Goal: Task Accomplishment & Management: Use online tool/utility

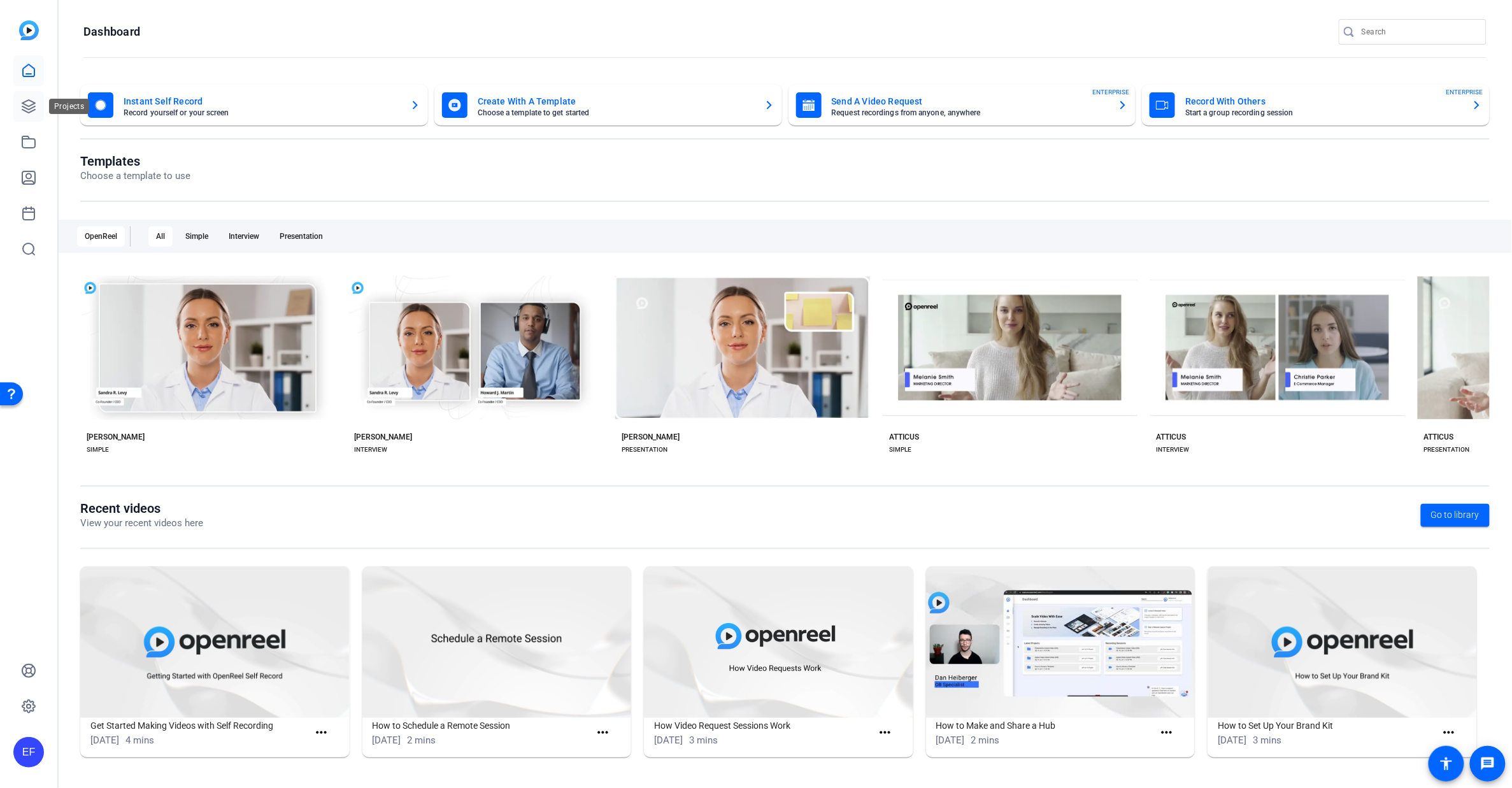
click at [27, 108] on icon at bounding box center [28, 106] width 13 height 13
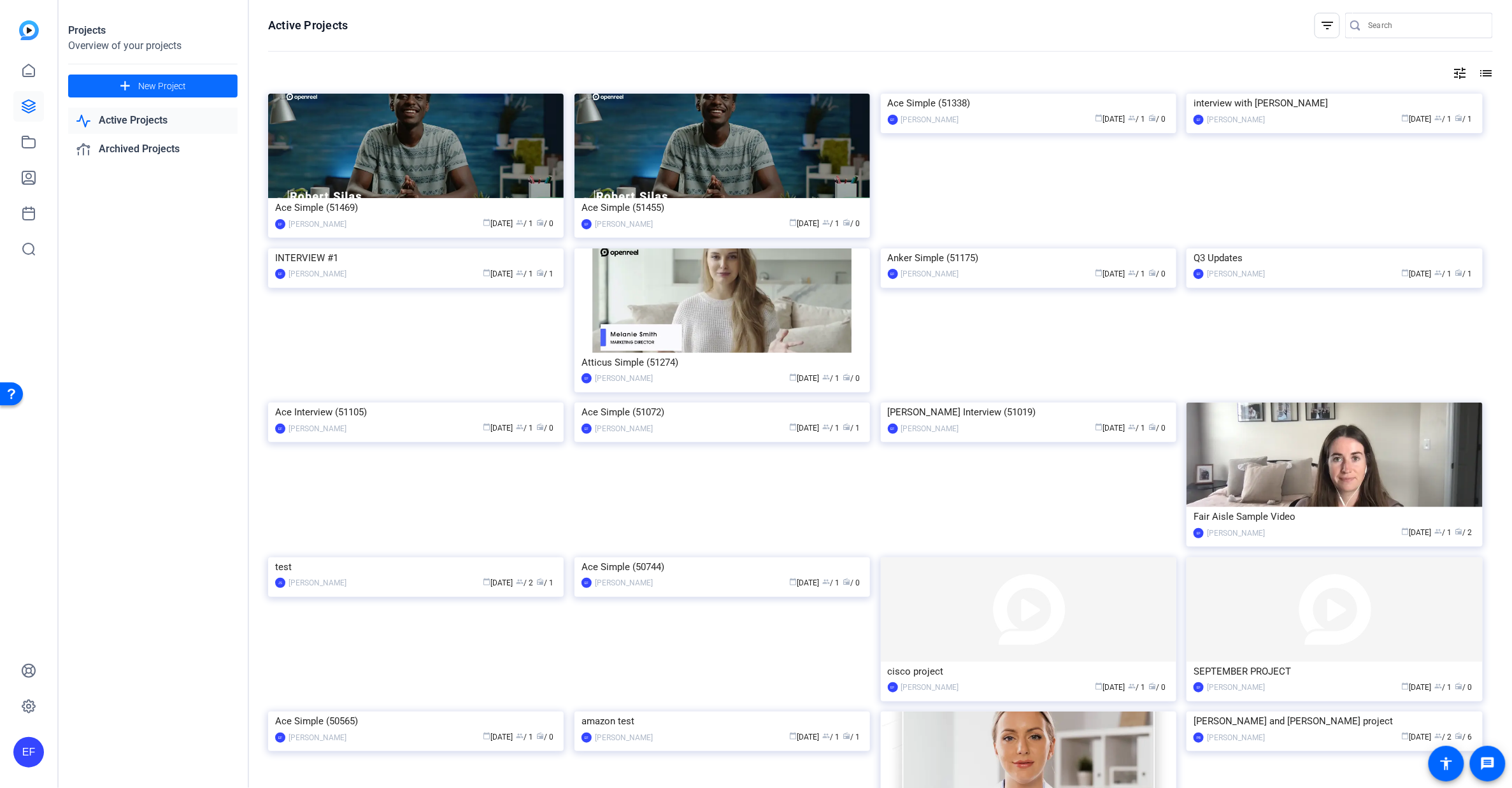
click at [209, 92] on span at bounding box center [153, 86] width 170 height 31
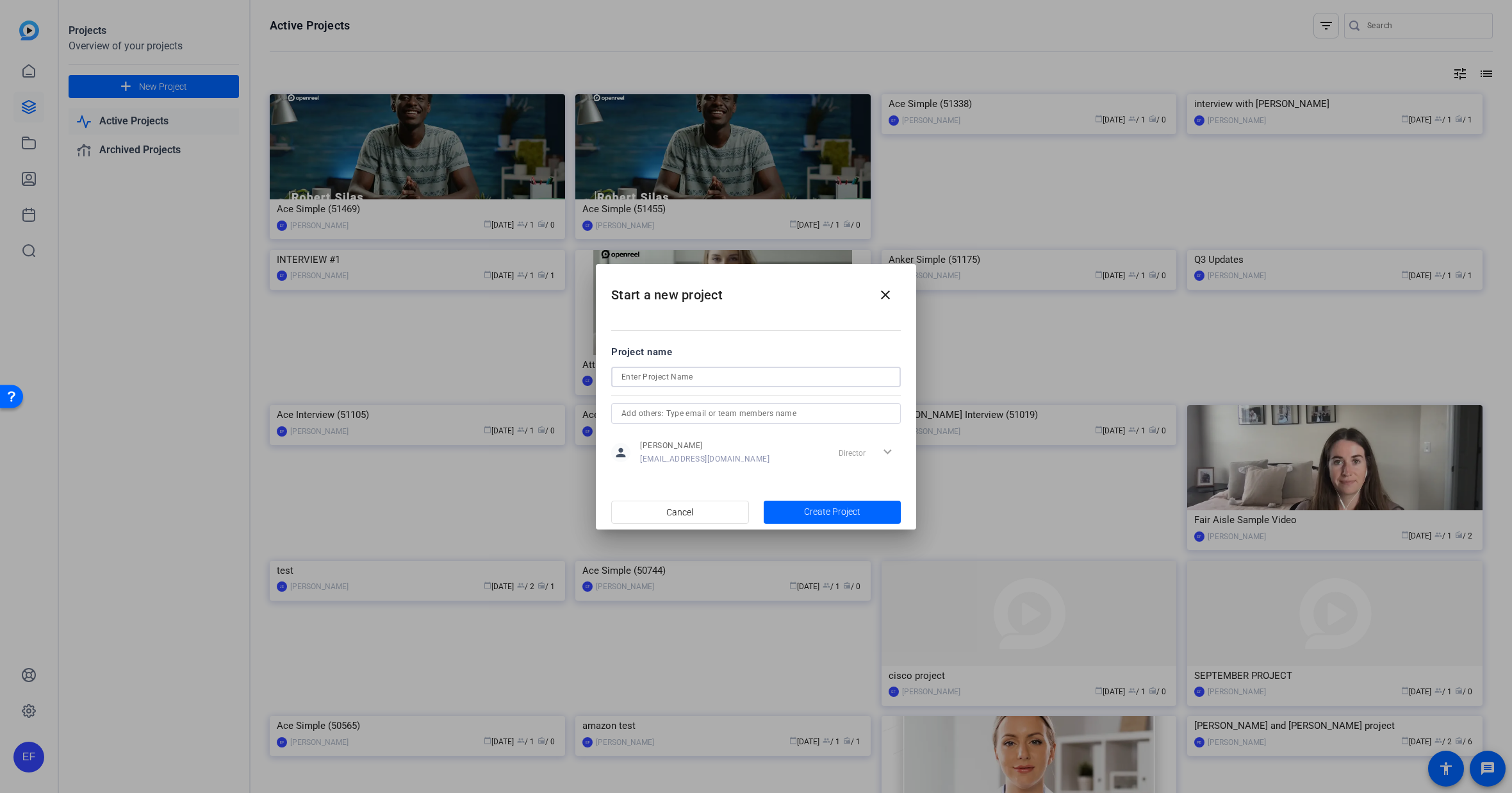
click at [698, 378] on input at bounding box center [756, 377] width 269 height 15
type input "customer interview"
click at [836, 511] on span "Create Project" at bounding box center [832, 512] width 56 height 14
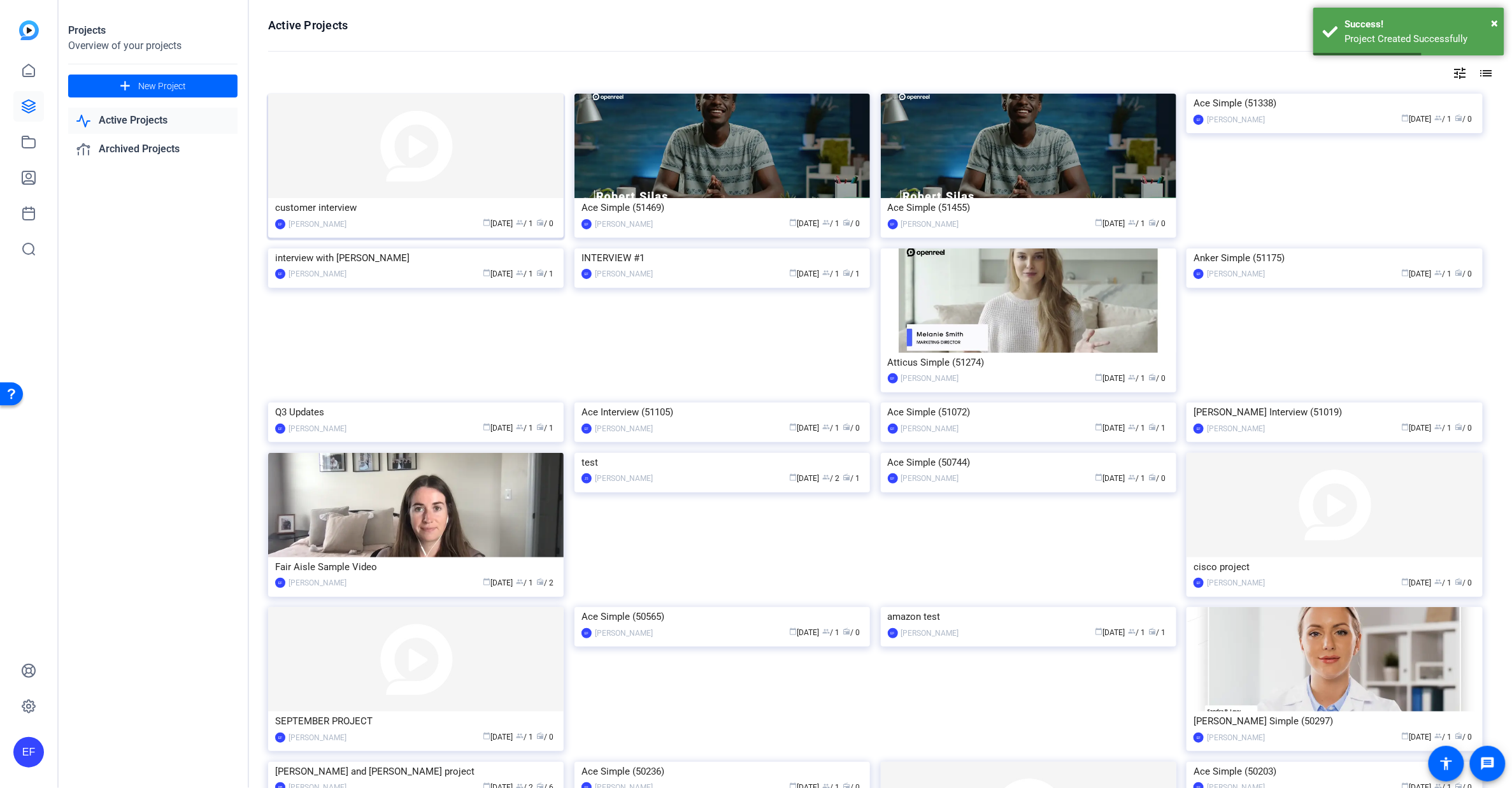
click at [354, 215] on div "customer interview" at bounding box center [416, 207] width 281 height 19
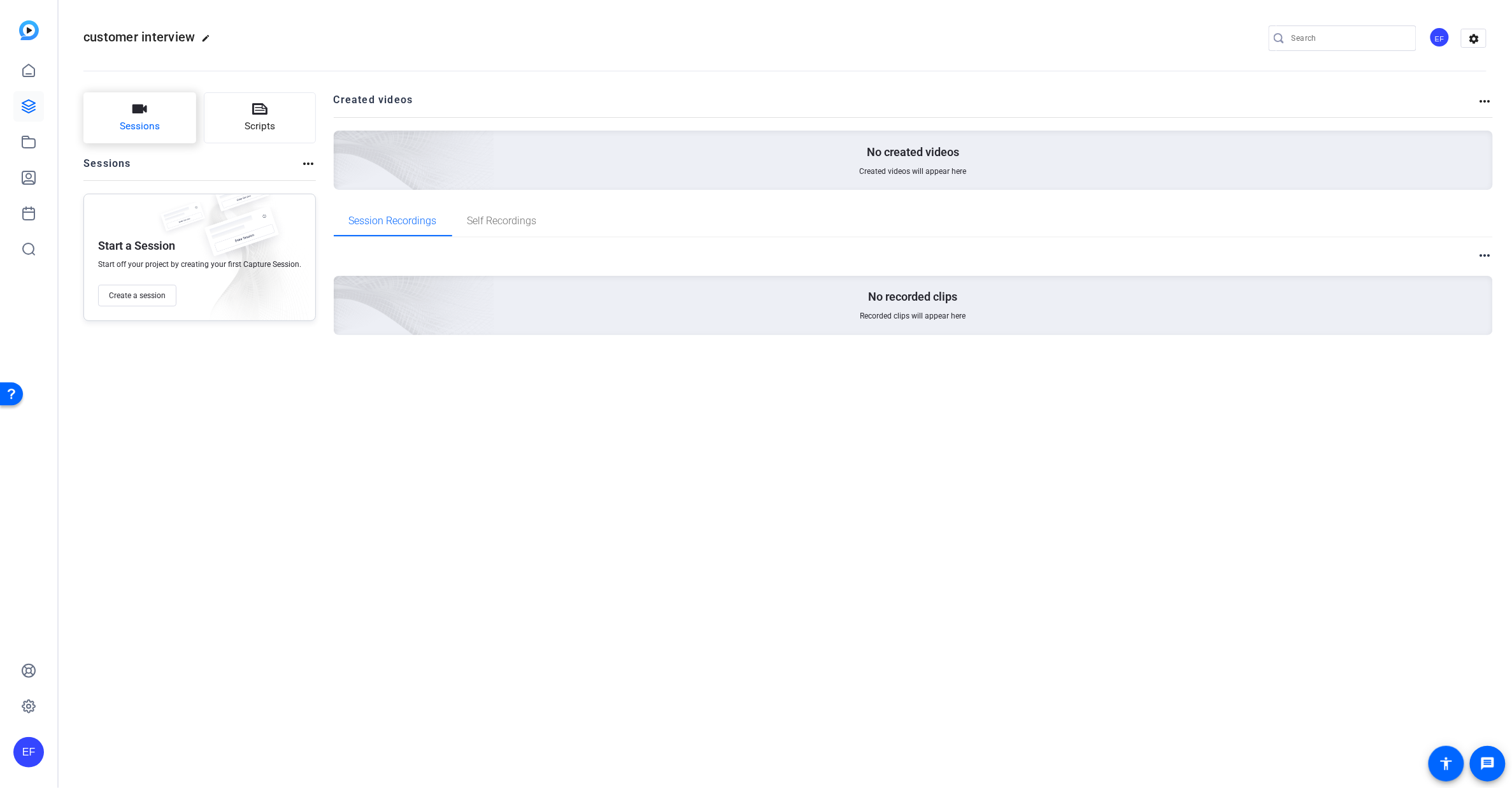
click at [156, 125] on span "Sessions" at bounding box center [140, 126] width 41 height 15
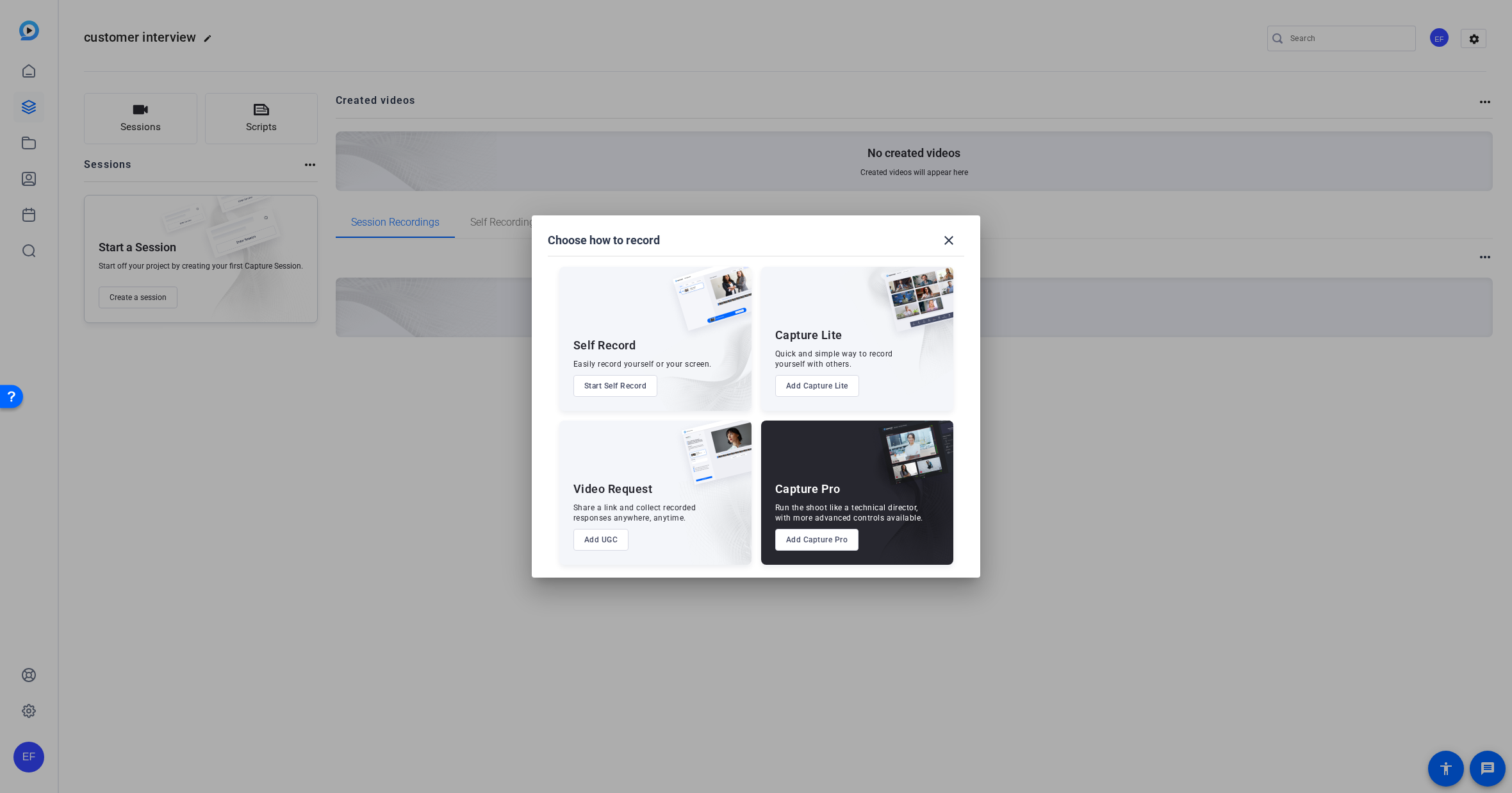
click at [839, 382] on button "Add Capture Lite" at bounding box center [816, 386] width 84 height 22
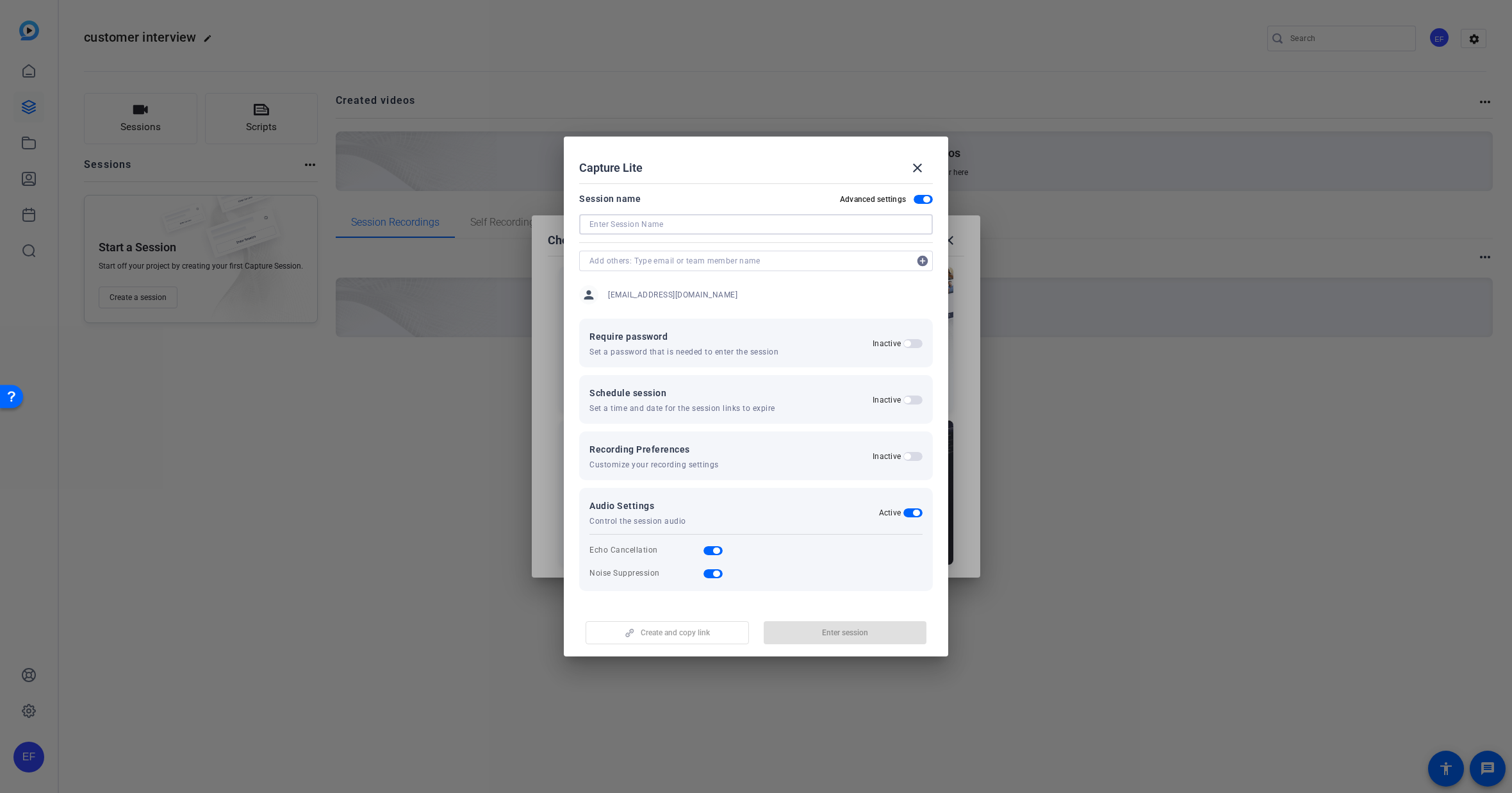
click at [685, 224] on input at bounding box center [756, 225] width 333 height 15
type input "erin's interview"
click at [709, 633] on span "Create and copy link" at bounding box center [675, 632] width 69 height 10
click at [809, 635] on span "button" at bounding box center [845, 633] width 164 height 31
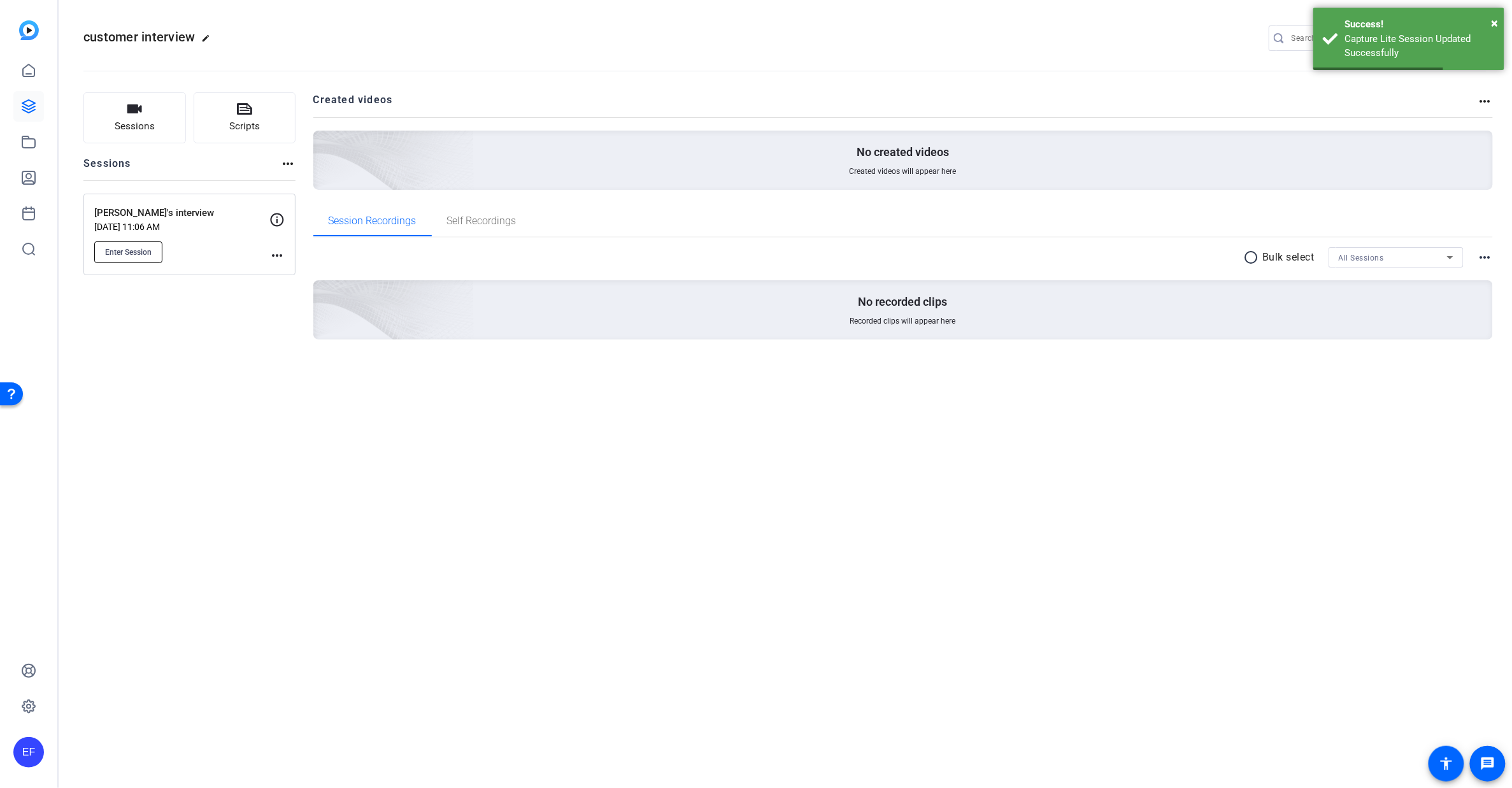
click at [136, 251] on span "Enter Session" at bounding box center [128, 251] width 47 height 10
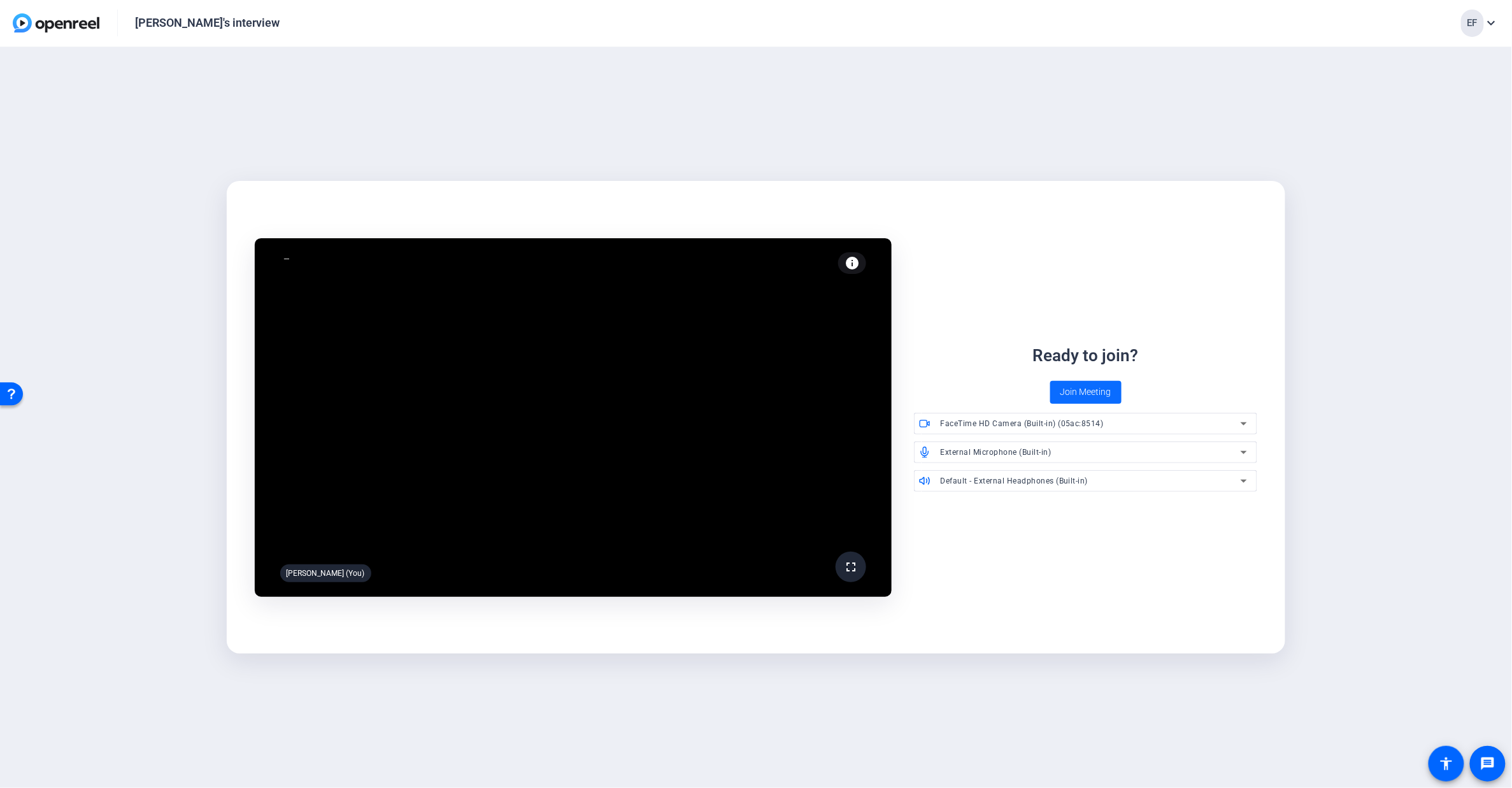
click at [1095, 387] on span "Join Meeting" at bounding box center [1086, 392] width 51 height 14
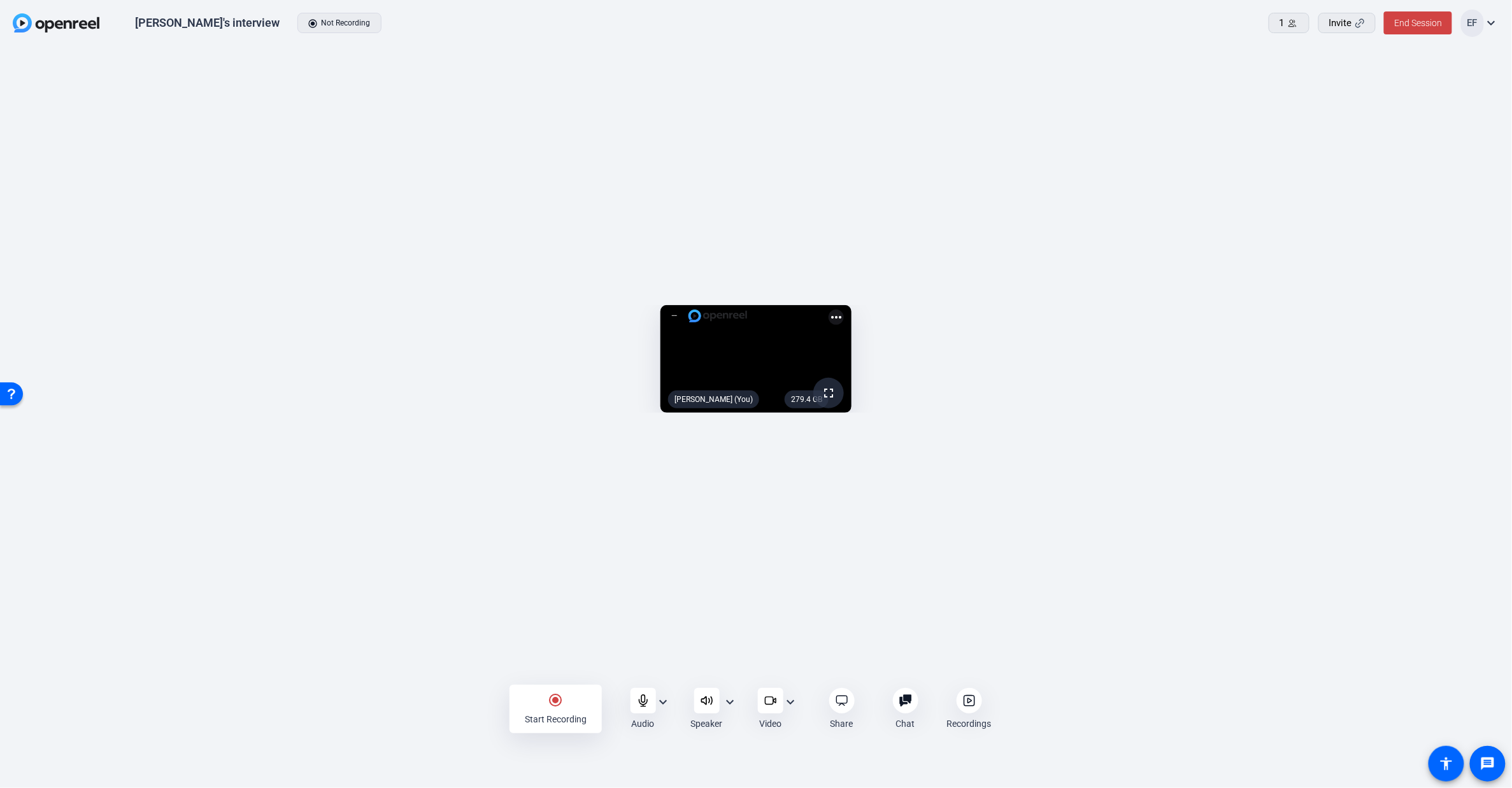
click at [562, 702] on mat-icon "radio_button_checked" at bounding box center [556, 700] width 15 height 15
click at [556, 706] on mat-icon "stop_circle" at bounding box center [556, 700] width 15 height 15
click at [965, 706] on icon at bounding box center [969, 700] width 13 height 13
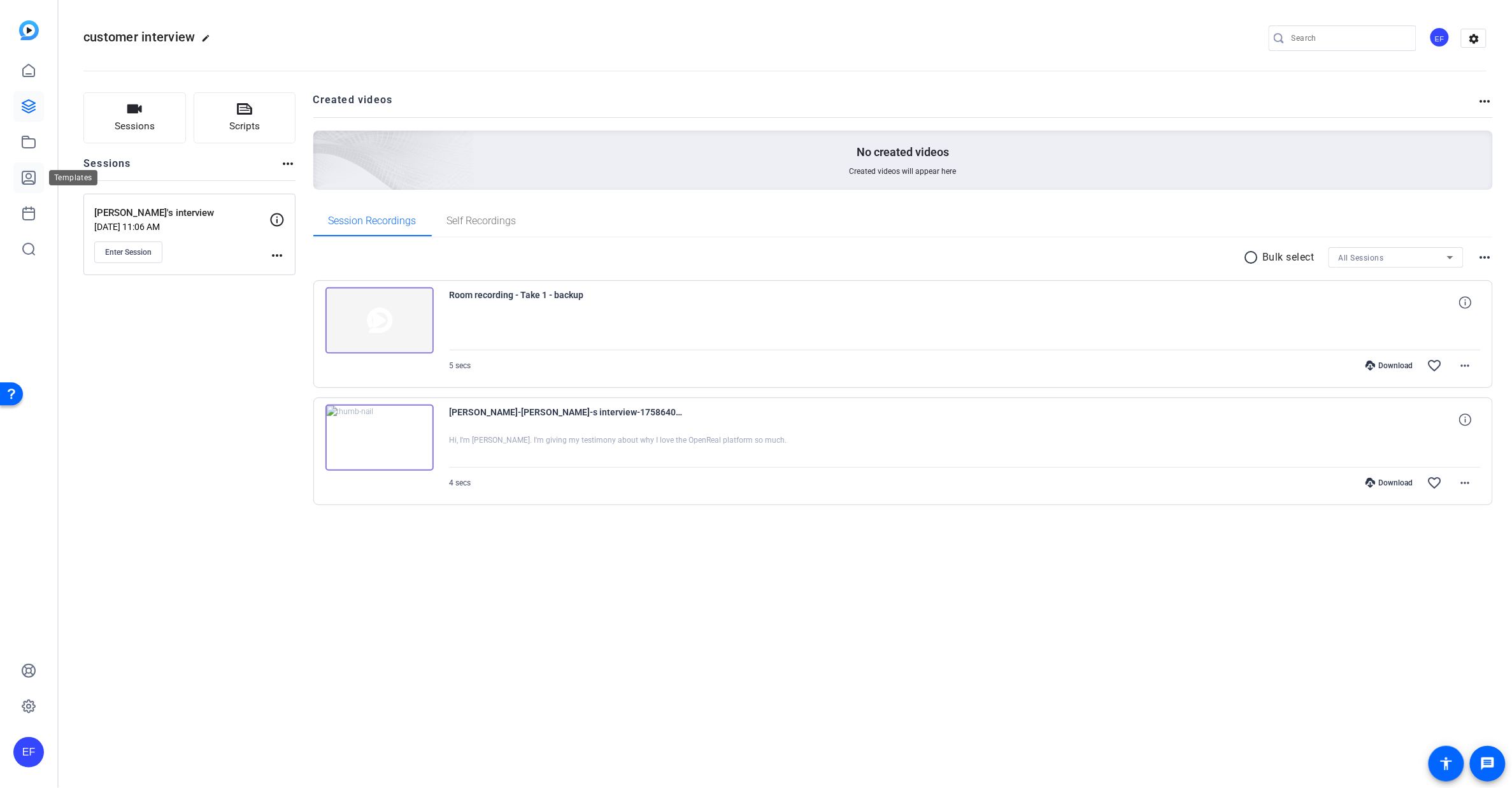
click at [37, 178] on link at bounding box center [29, 178] width 31 height 31
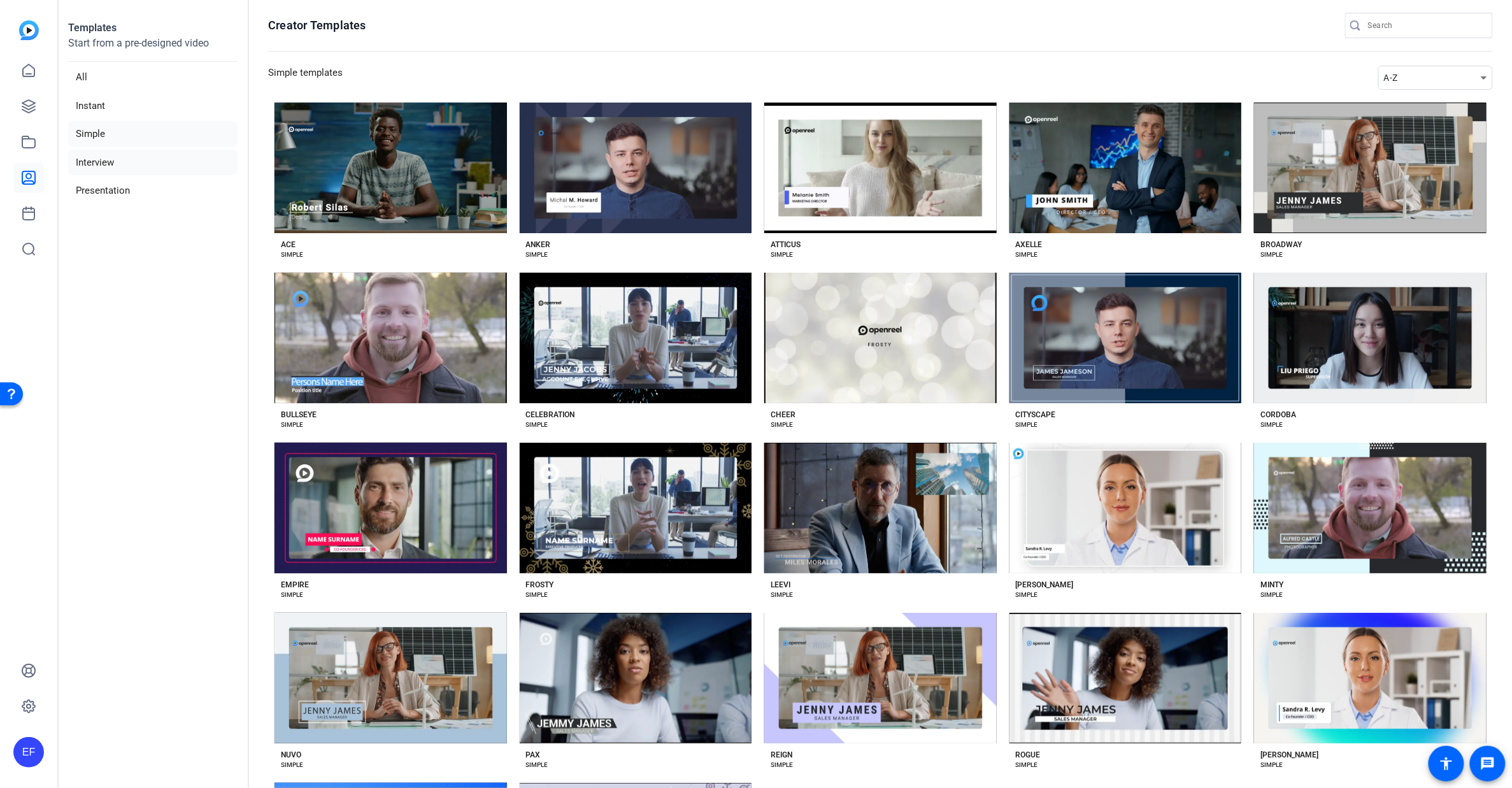
click at [125, 161] on li "Interview" at bounding box center [153, 163] width 170 height 26
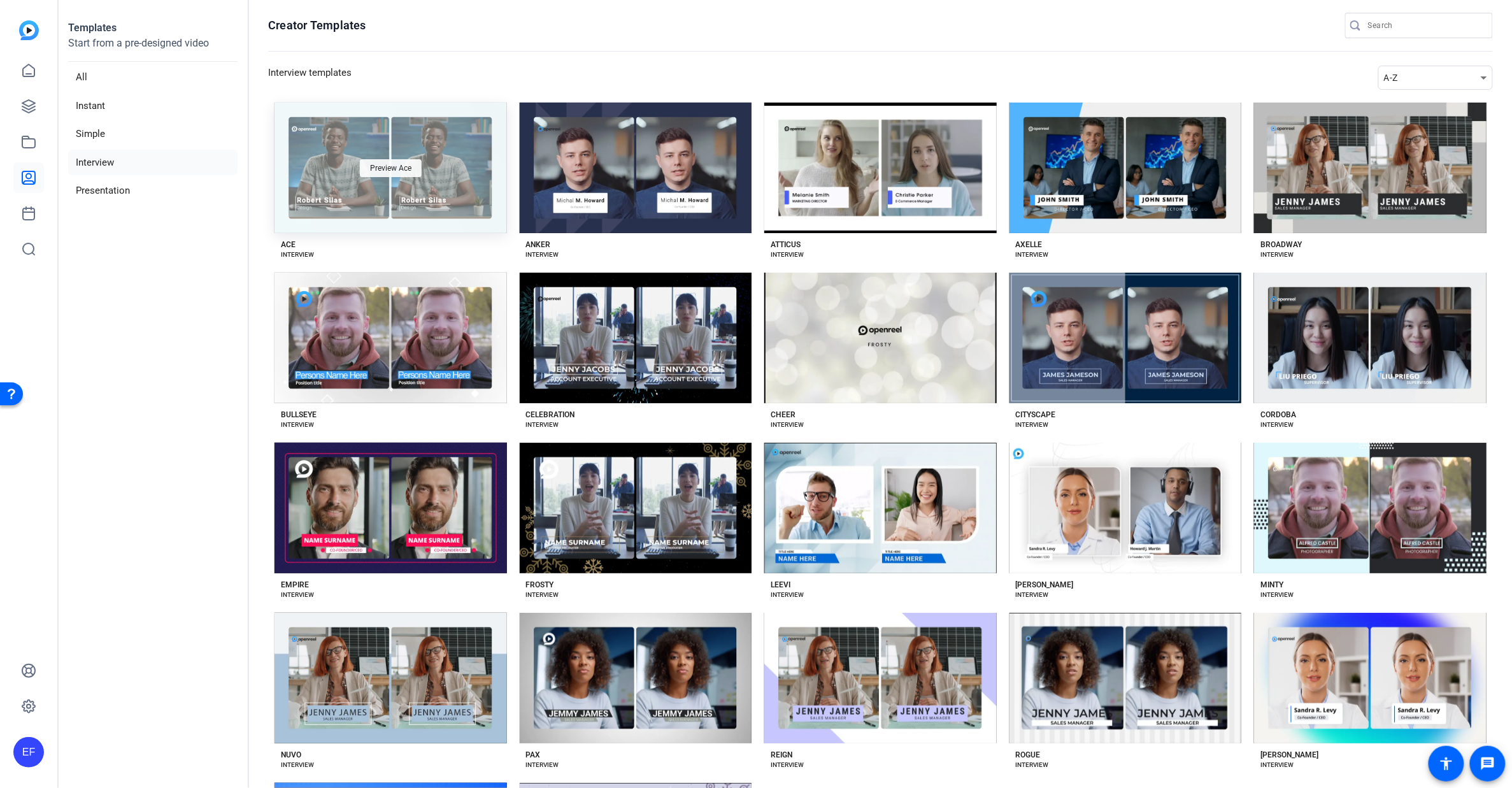
click at [384, 173] on div "Preview Ace" at bounding box center [391, 167] width 62 height 18
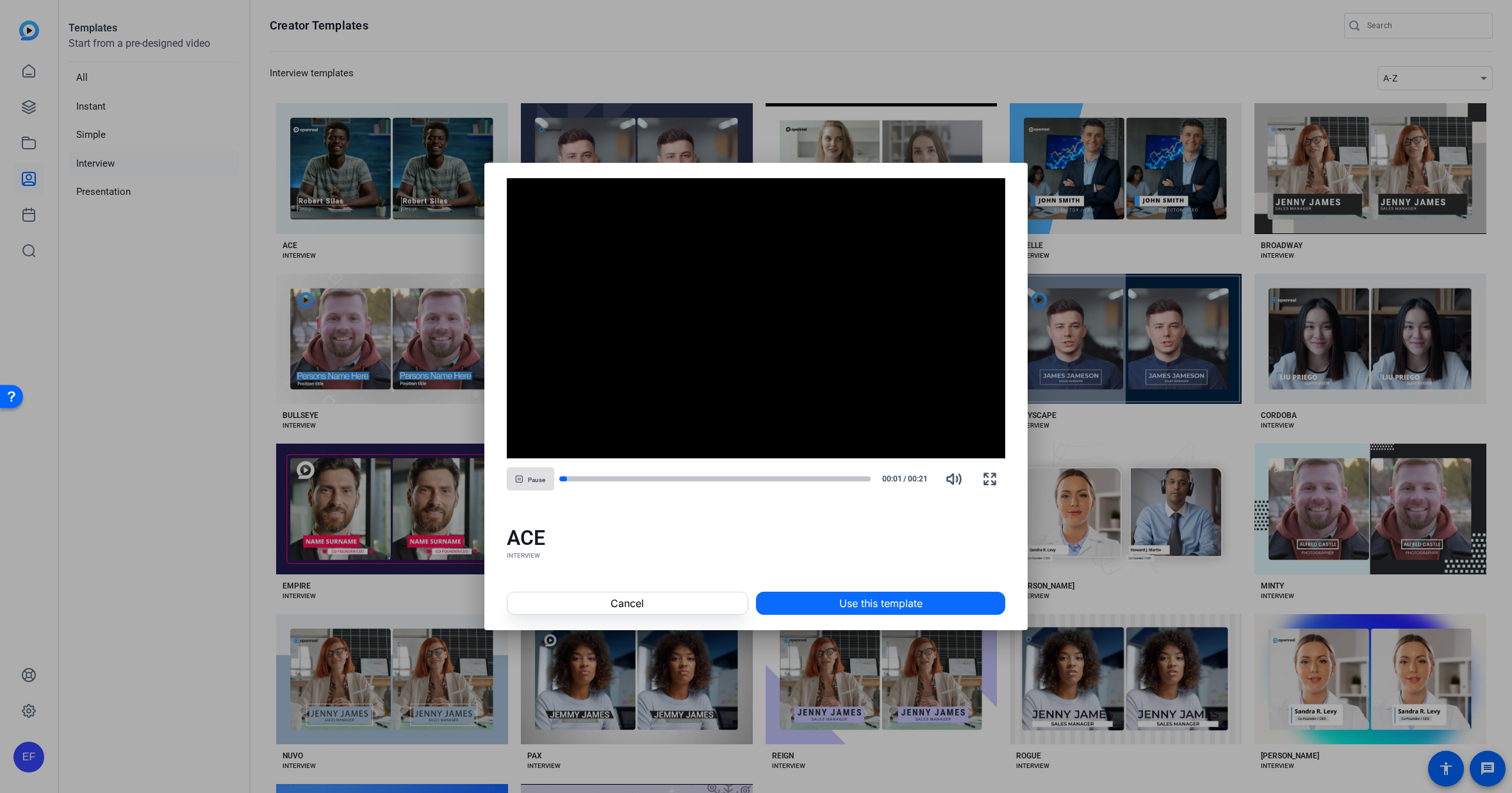
click at [862, 606] on span "Use this template" at bounding box center [881, 603] width 83 height 15
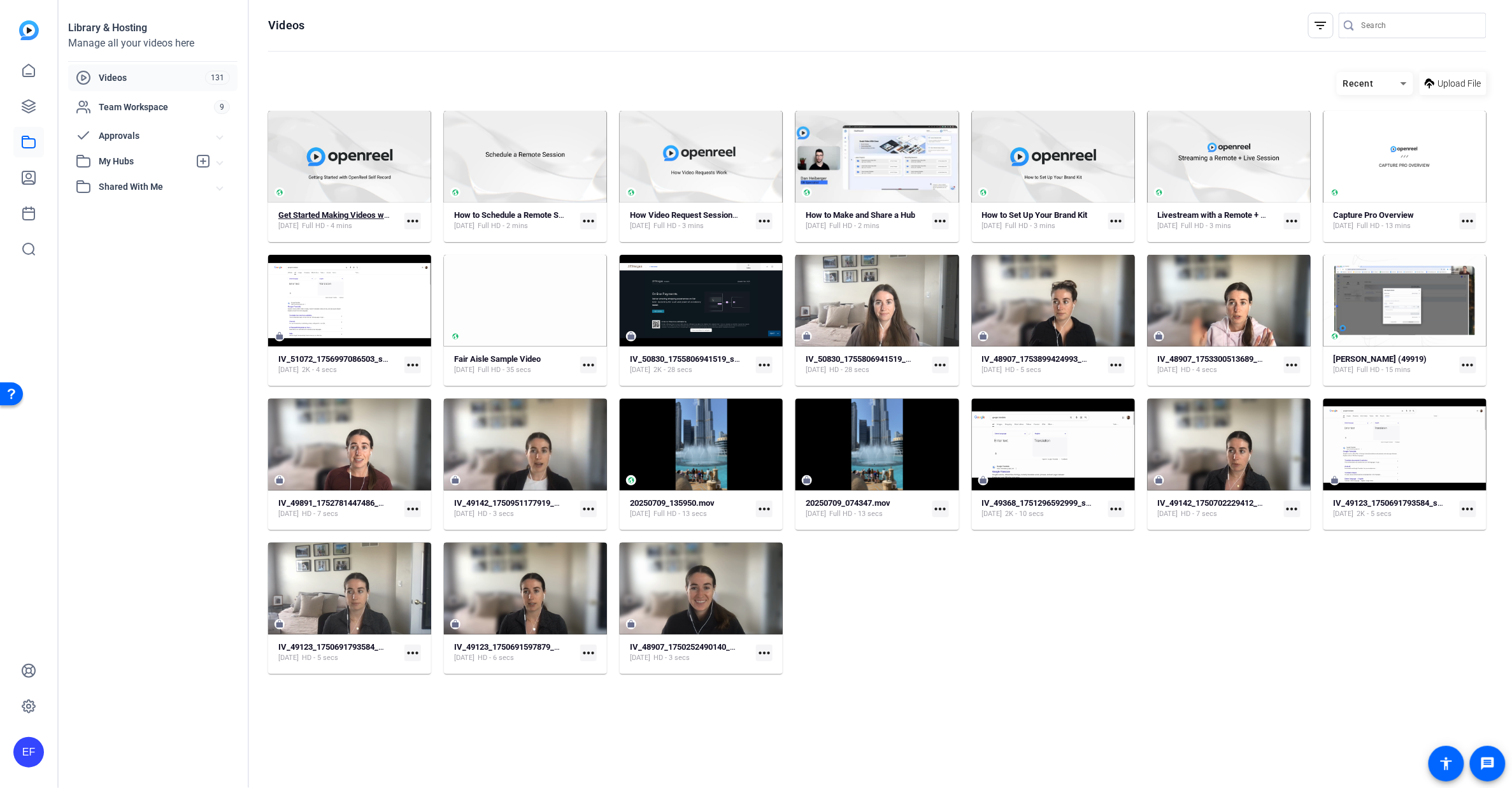
click at [332, 216] on strong "Get Started Making Videos with Self Recording" at bounding box center [363, 215] width 170 height 10
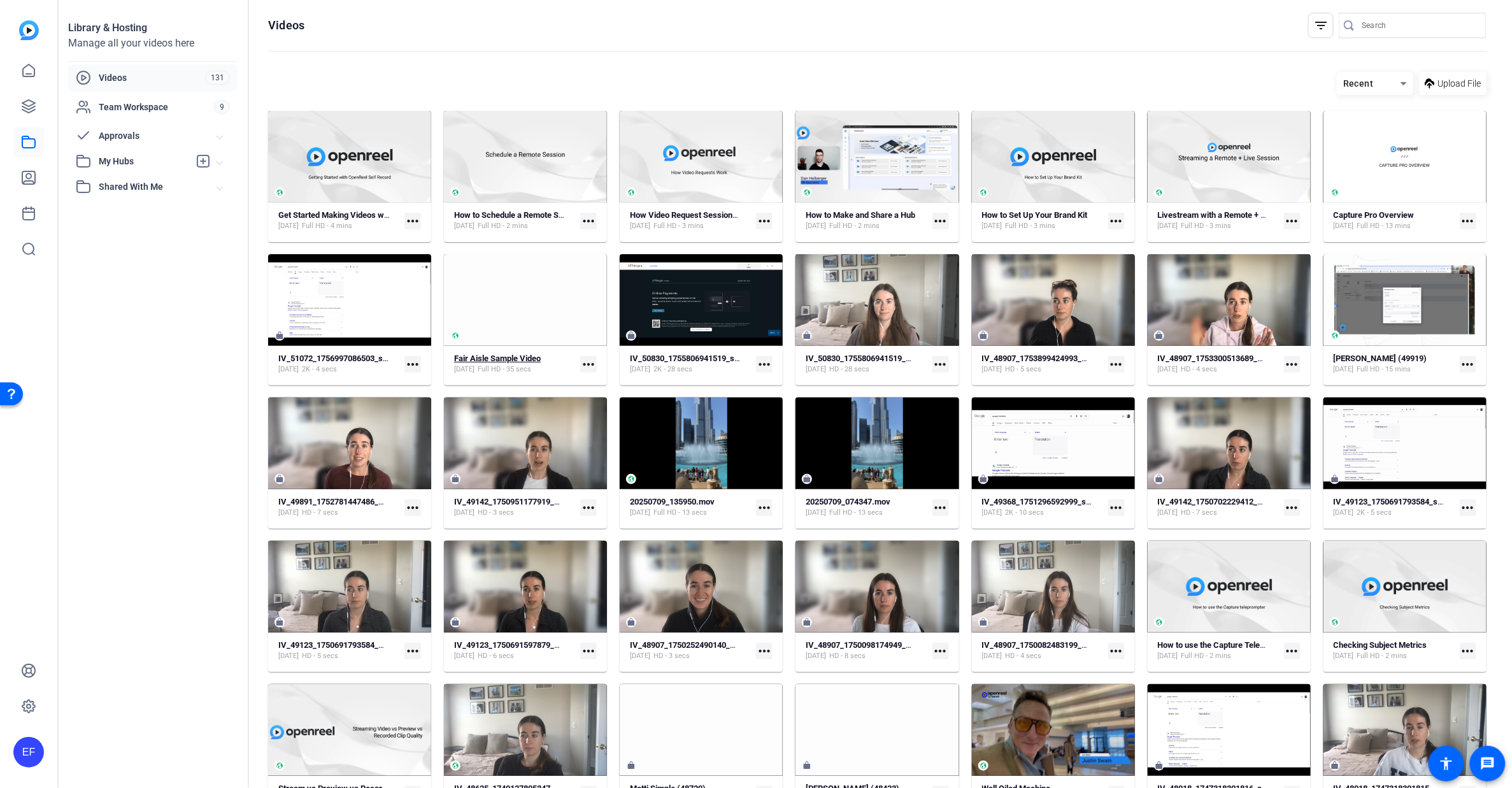
click at [520, 356] on strong "Fair Aisle Sample Video" at bounding box center [497, 358] width 86 height 10
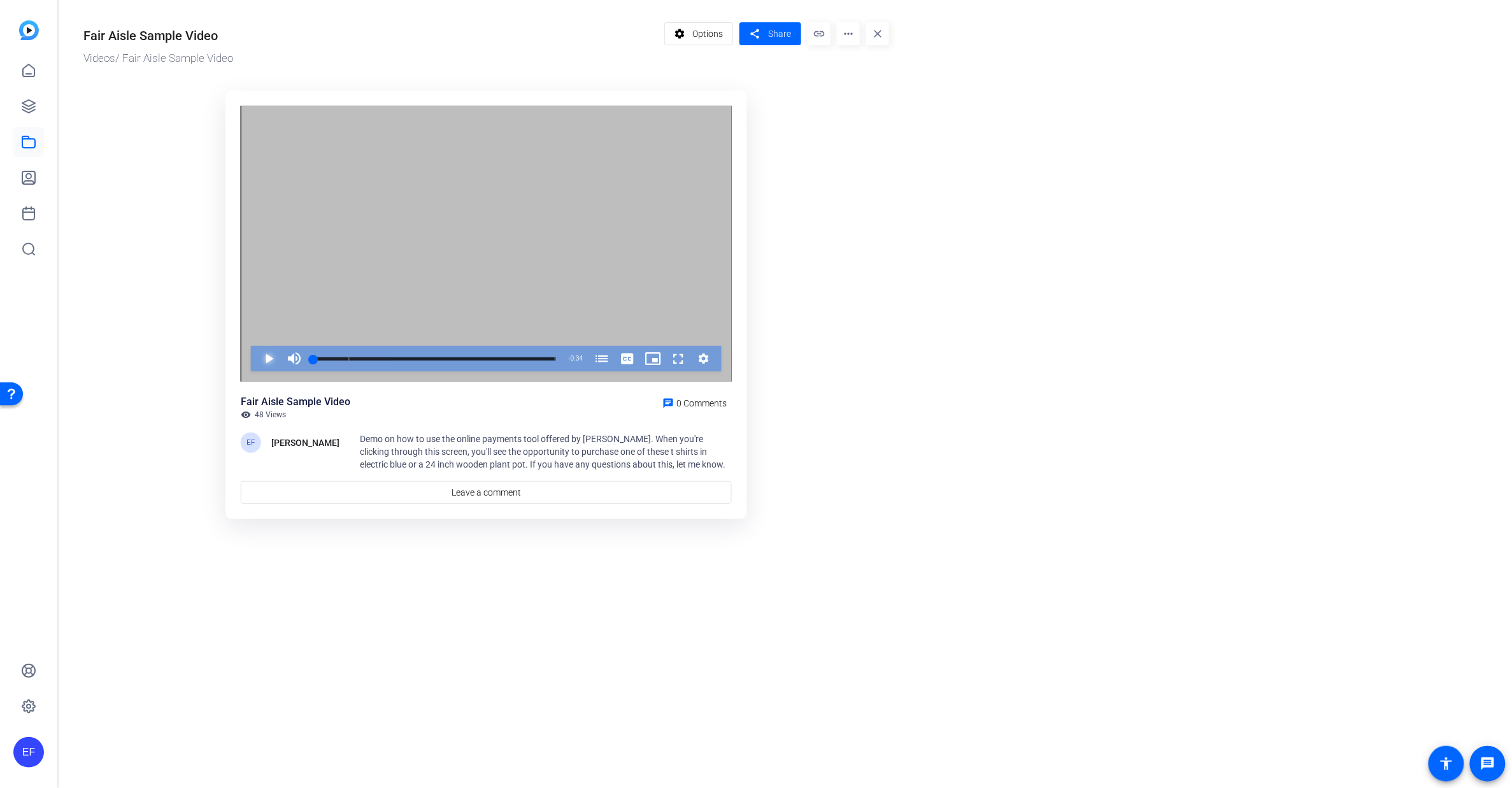
click at [256, 359] on span "Video Player" at bounding box center [256, 358] width 0 height 25
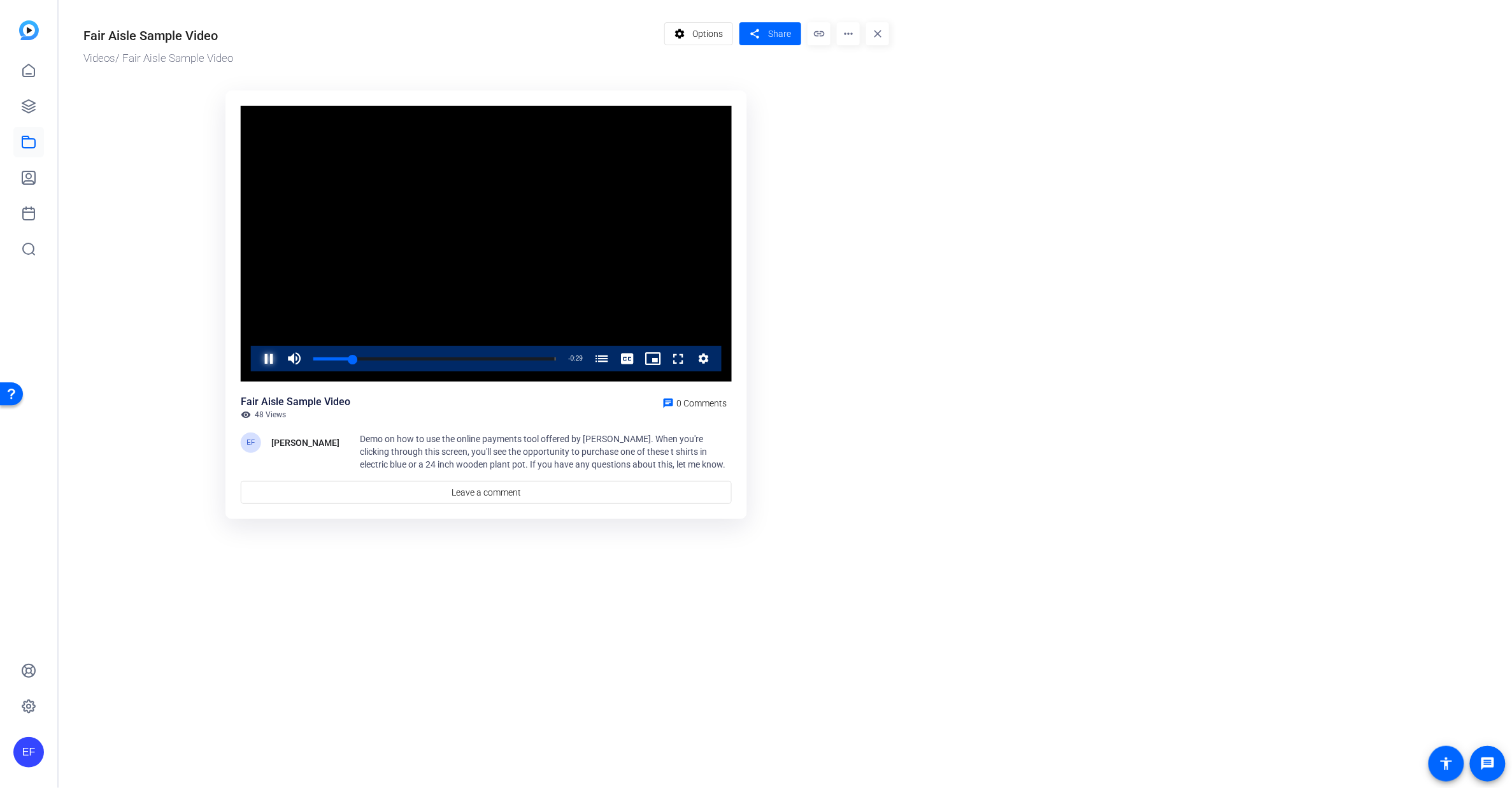
click at [256, 359] on span "Video Player" at bounding box center [256, 358] width 0 height 25
click at [772, 37] on span "Share" at bounding box center [780, 34] width 23 height 14
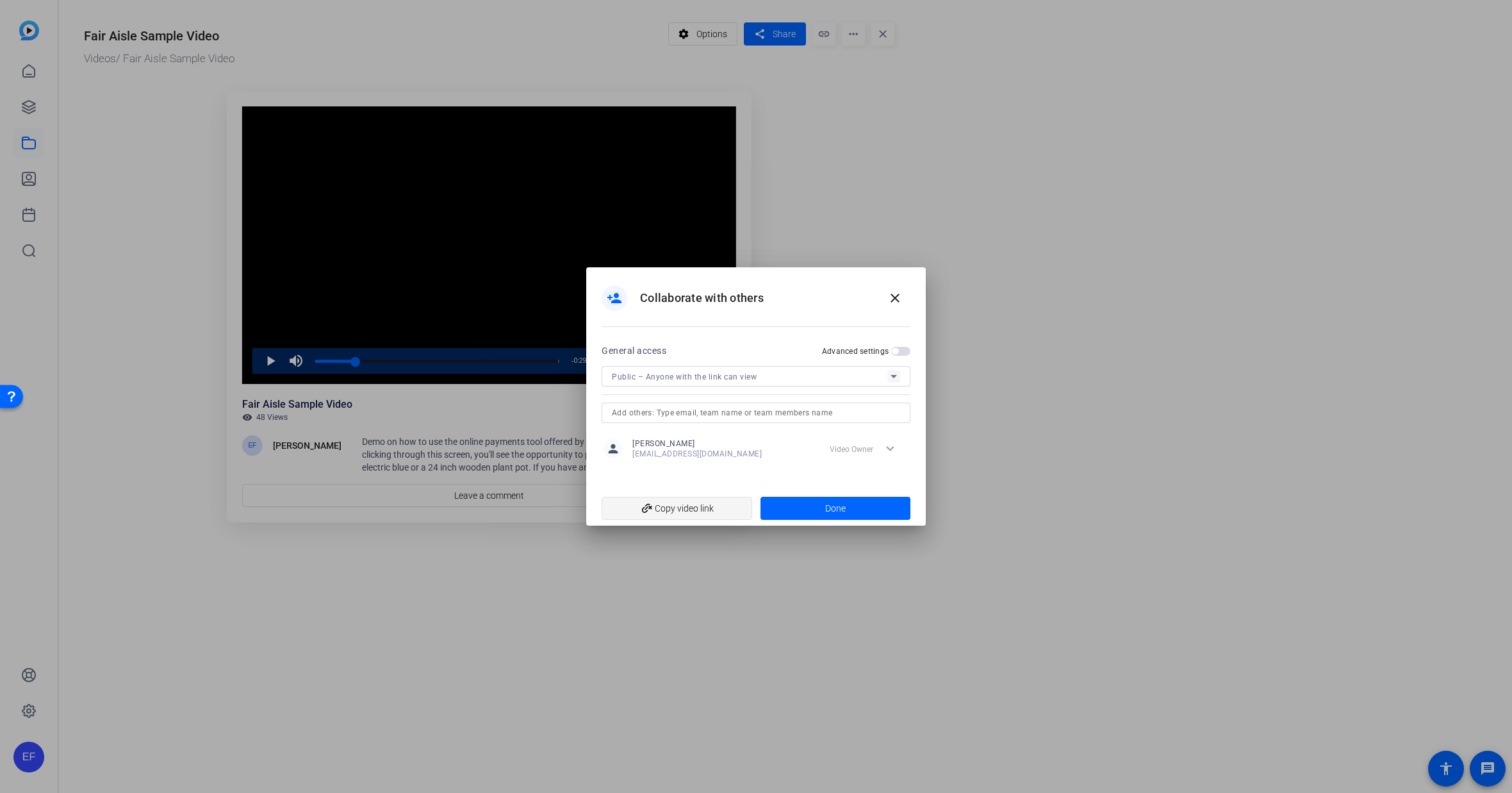
click at [694, 511] on span "add_link Copy video link" at bounding box center [676, 508] width 130 height 25
drag, startPoint x: 896, startPoint y: 297, endPoint x: 868, endPoint y: 179, distance: 121.3
click at [896, 295] on mat-icon "close" at bounding box center [895, 298] width 15 height 15
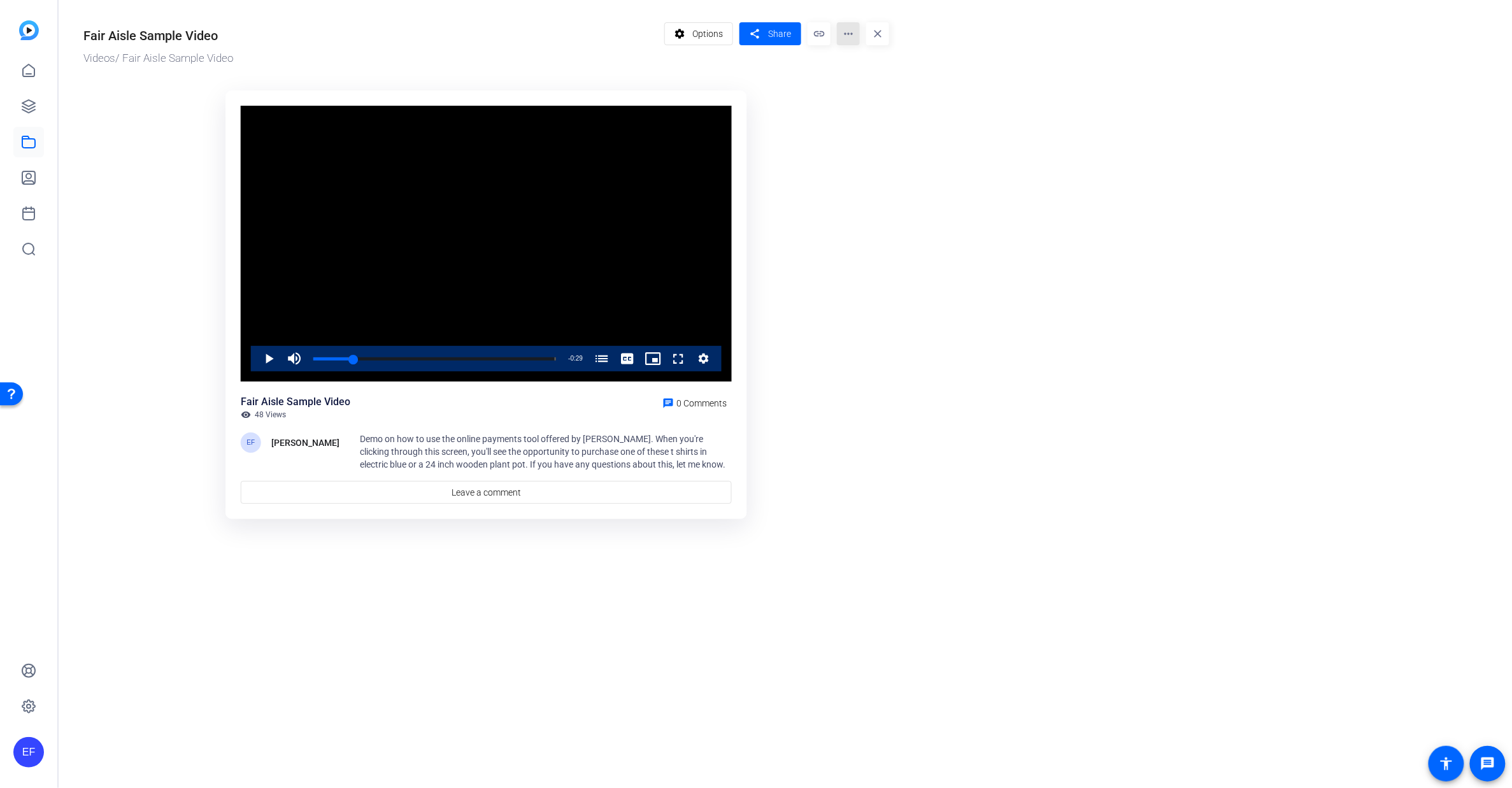
click at [852, 35] on mat-icon "more_horiz" at bounding box center [848, 34] width 23 height 23
click at [856, 409] on div at bounding box center [756, 394] width 1512 height 788
click at [782, 36] on span "Share" at bounding box center [780, 34] width 23 height 14
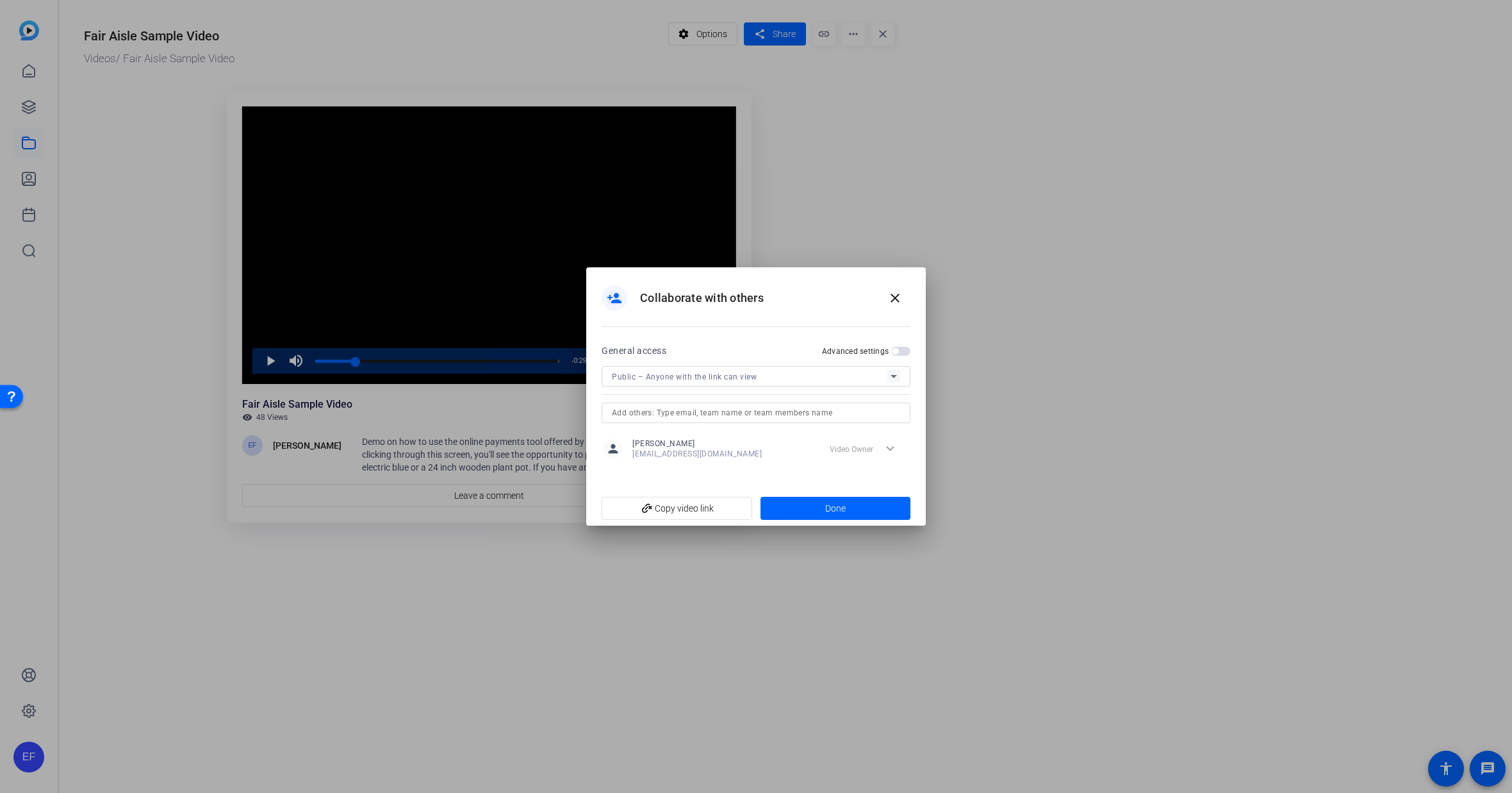
click at [710, 380] on span "Public – Anyone with the link can view" at bounding box center [684, 377] width 145 height 9
click at [713, 395] on mat-option "Restricted – Only people with access can view" at bounding box center [756, 404] width 309 height 25
click at [717, 415] on input "text" at bounding box center [756, 413] width 288 height 15
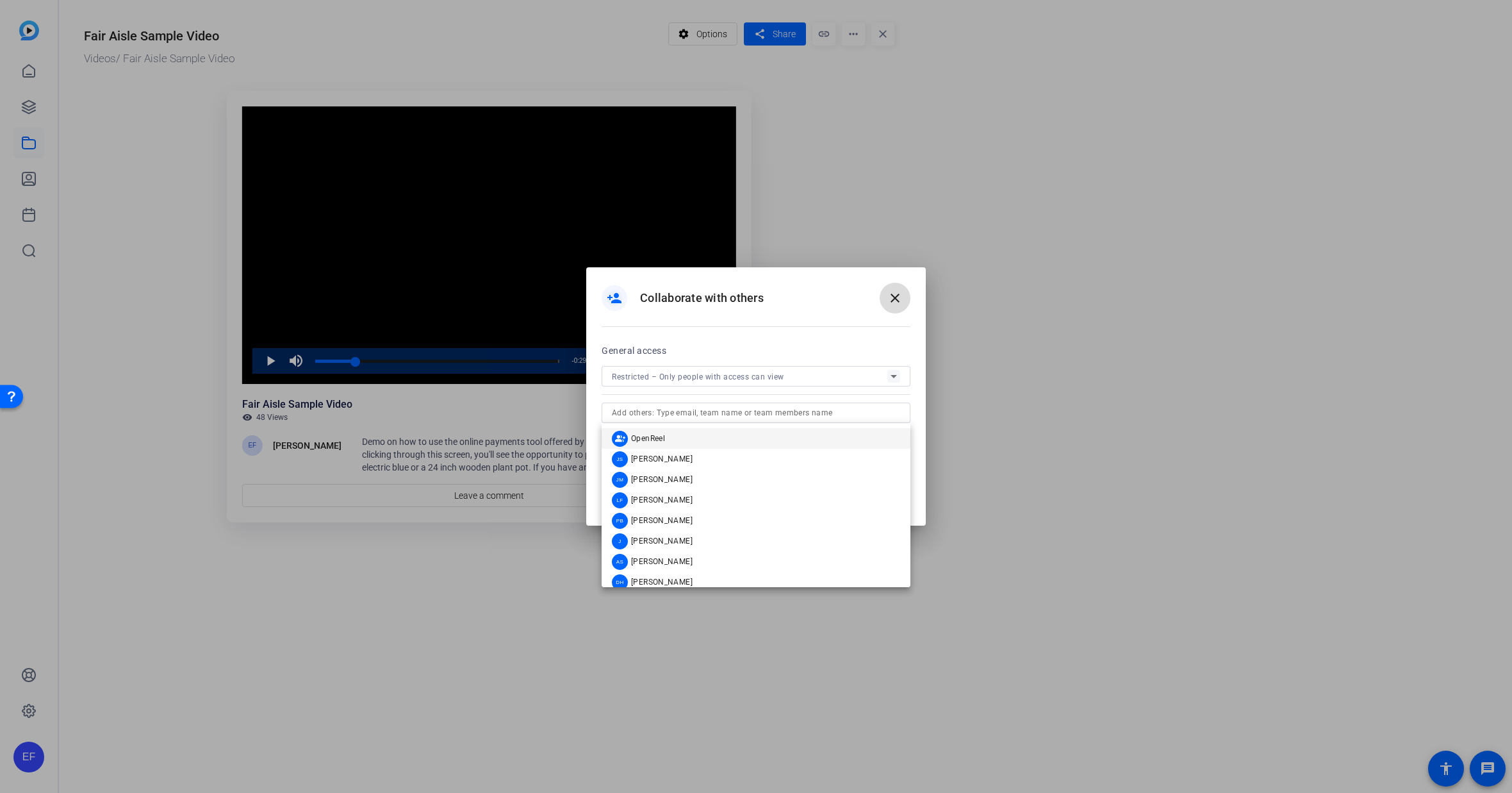
click at [890, 304] on mat-icon "close" at bounding box center [895, 298] width 15 height 15
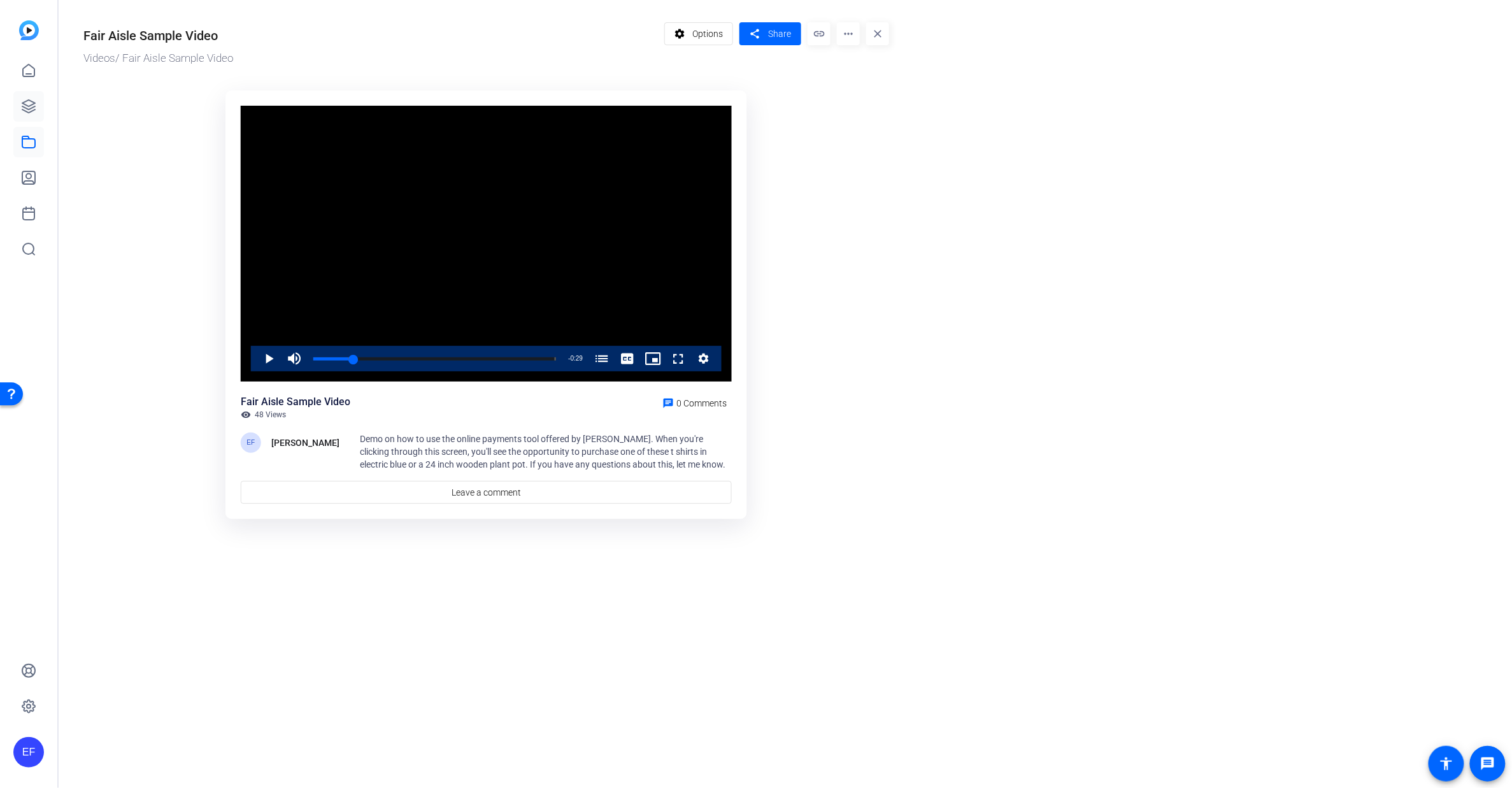
click at [29, 104] on icon at bounding box center [29, 106] width 15 height 15
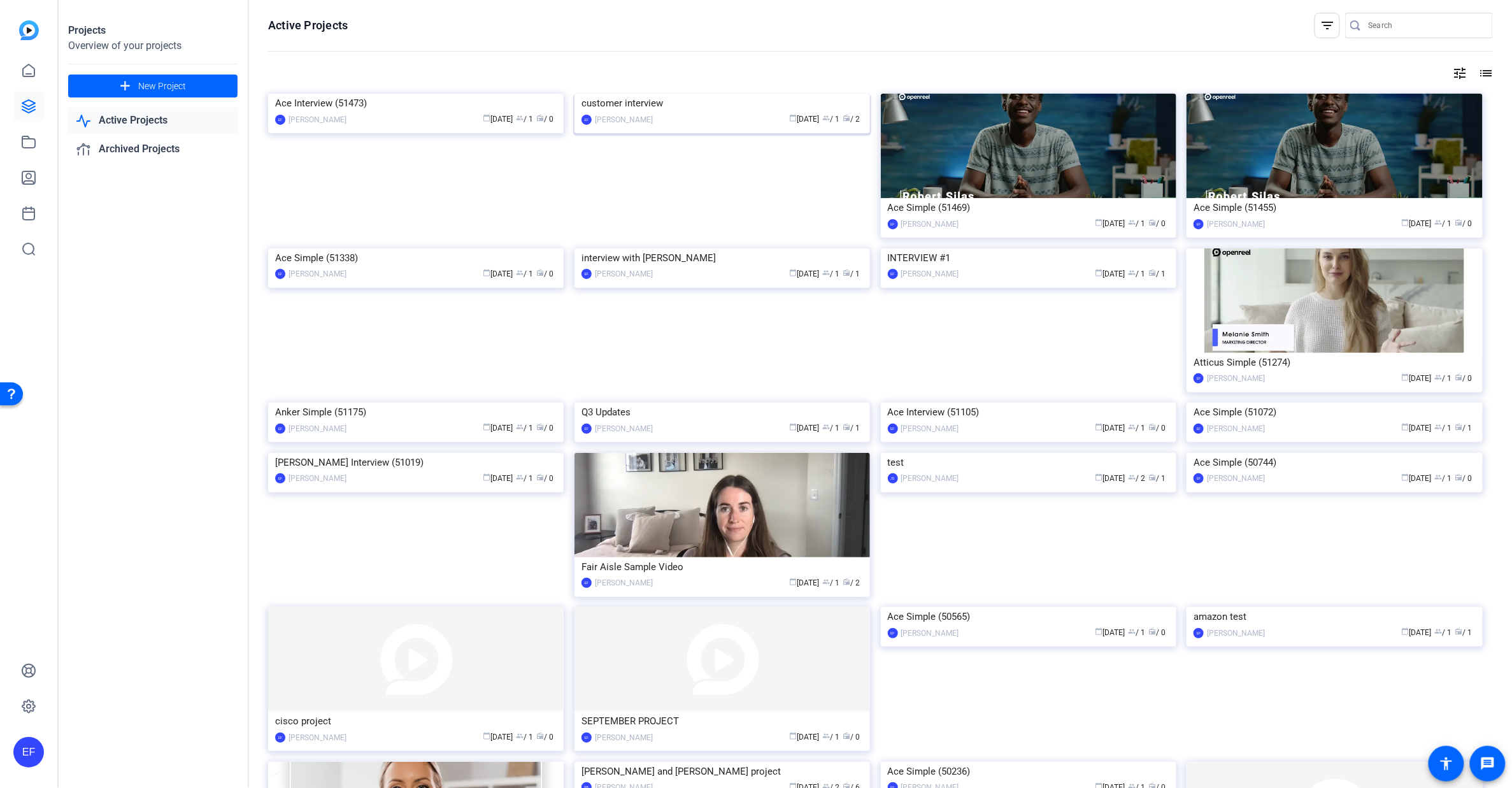
click at [615, 113] on div "customer interview" at bounding box center [722, 103] width 281 height 19
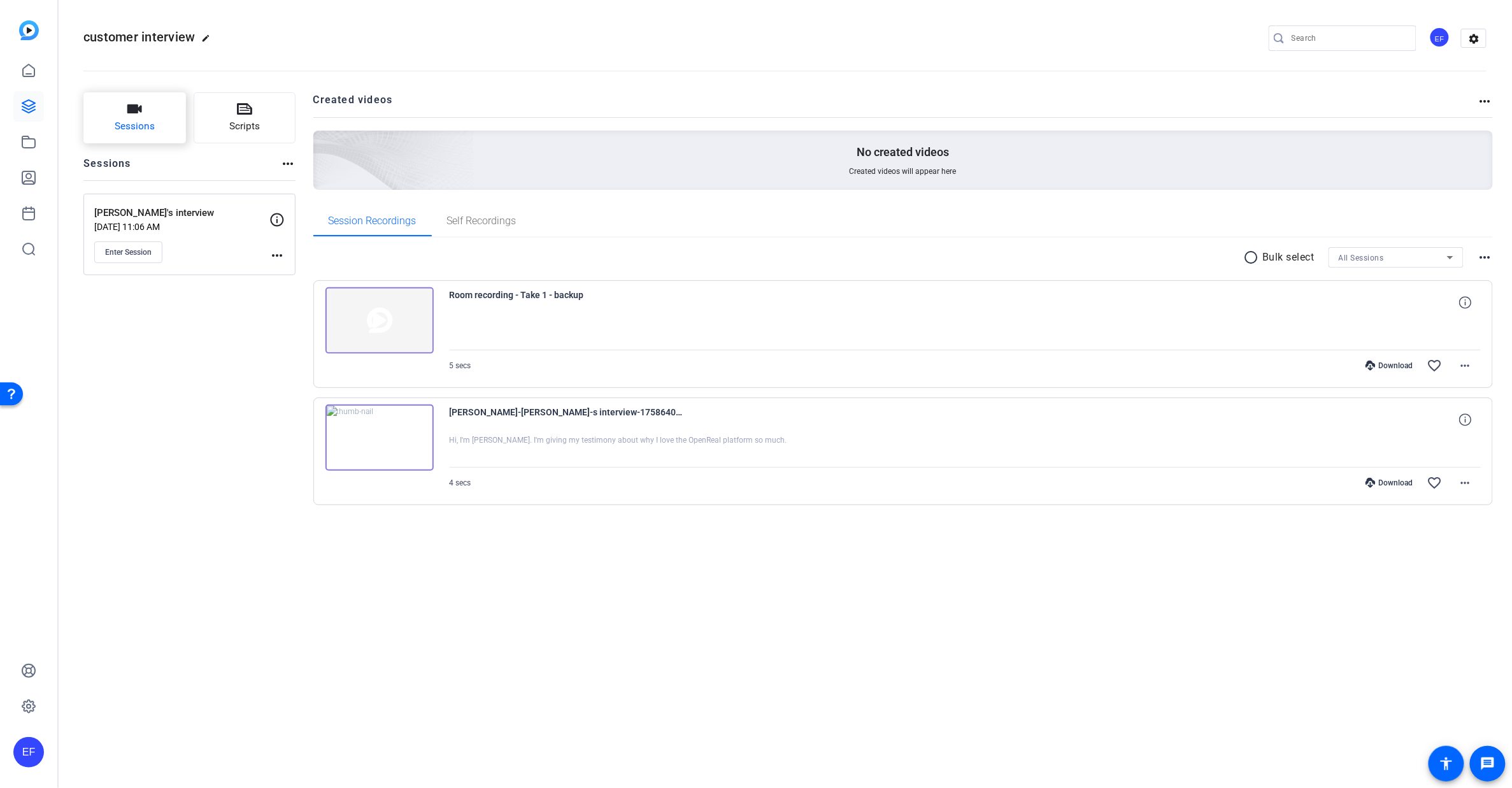
click at [118, 123] on span "Sessions" at bounding box center [135, 126] width 41 height 15
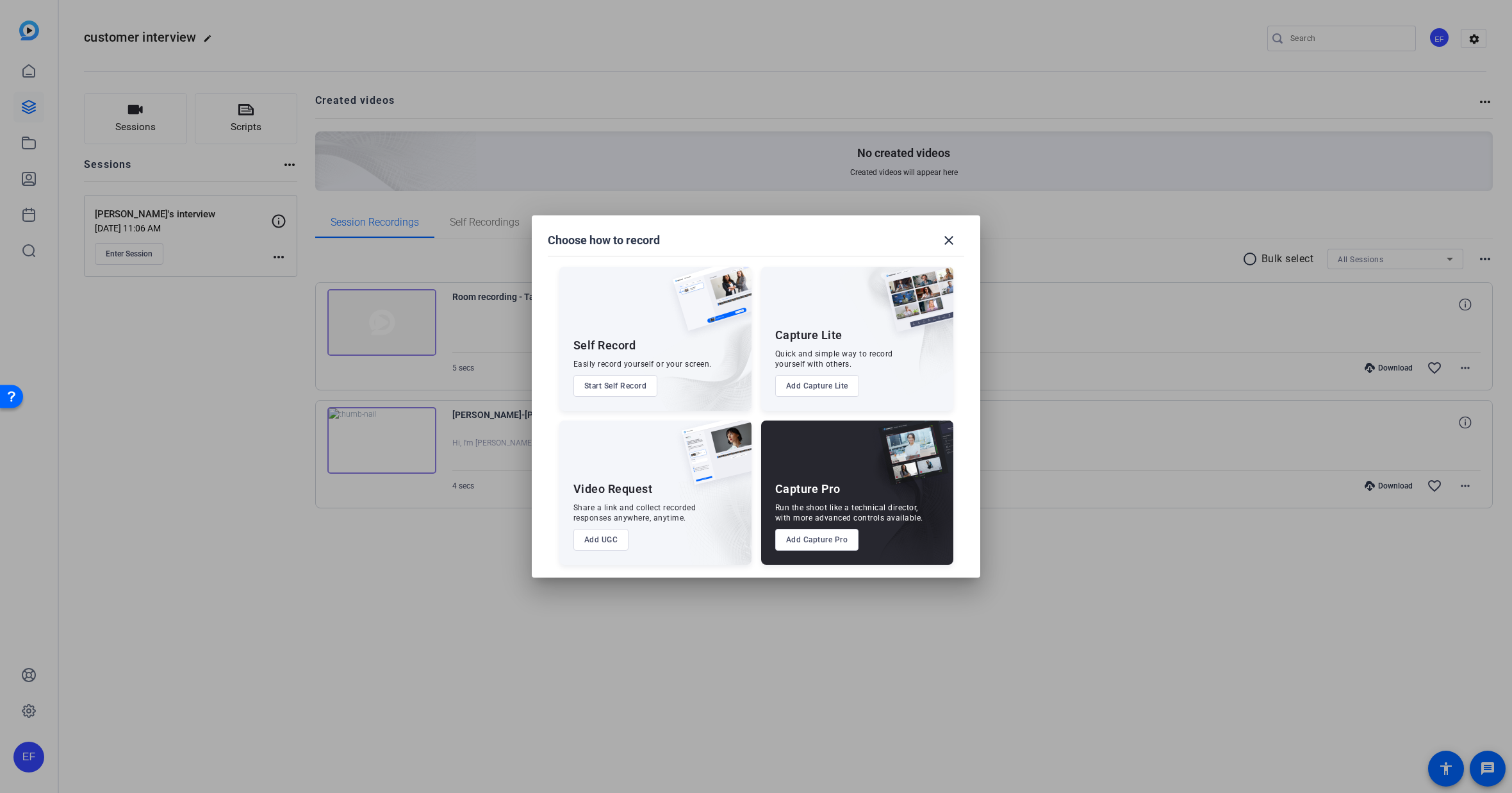
click at [605, 545] on button "Add UGC" at bounding box center [601, 540] width 56 height 22
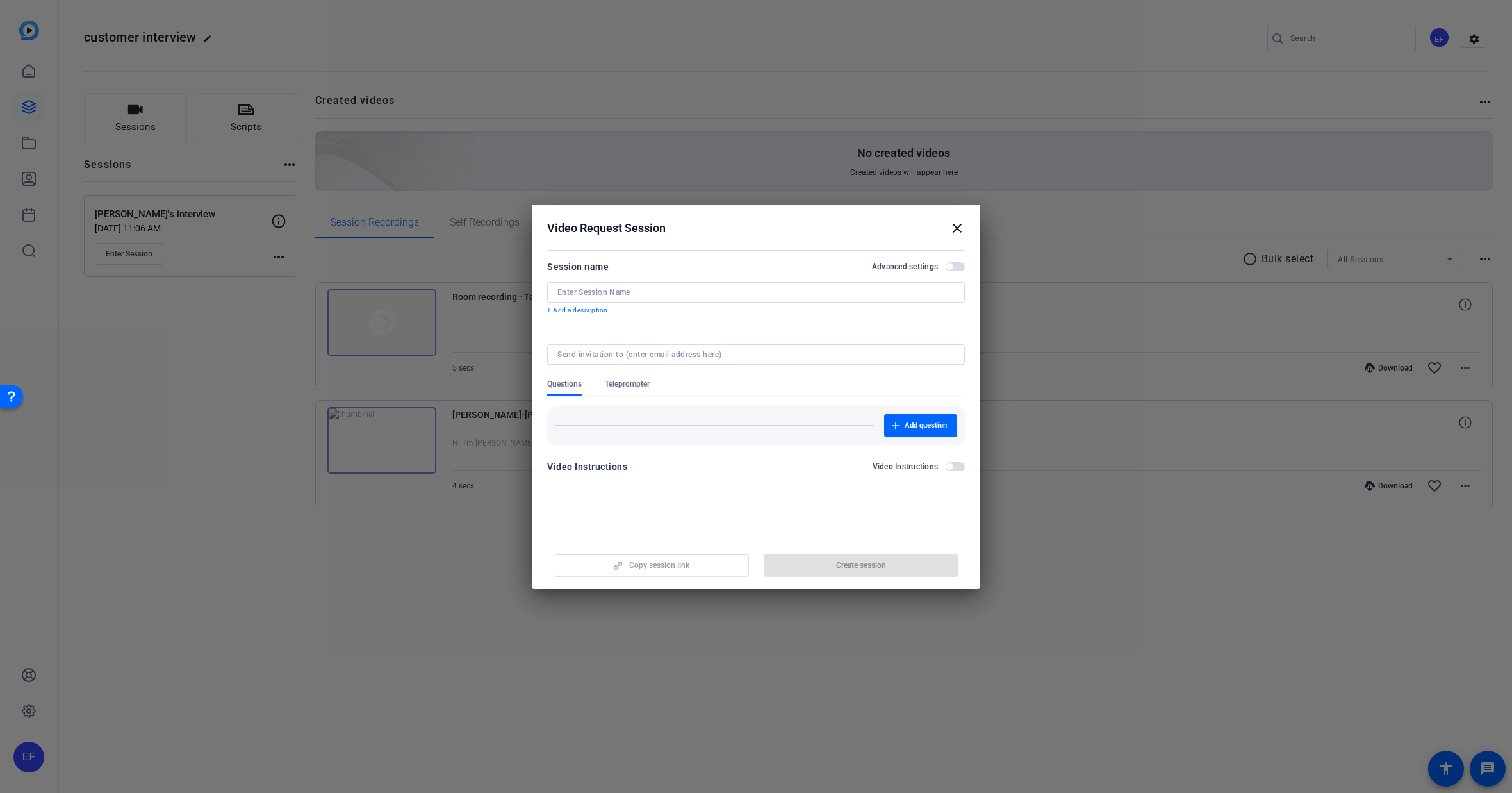
click at [614, 297] on input at bounding box center [756, 292] width 397 height 10
type input "INTERVIEW"
click at [829, 564] on span "button" at bounding box center [861, 565] width 195 height 31
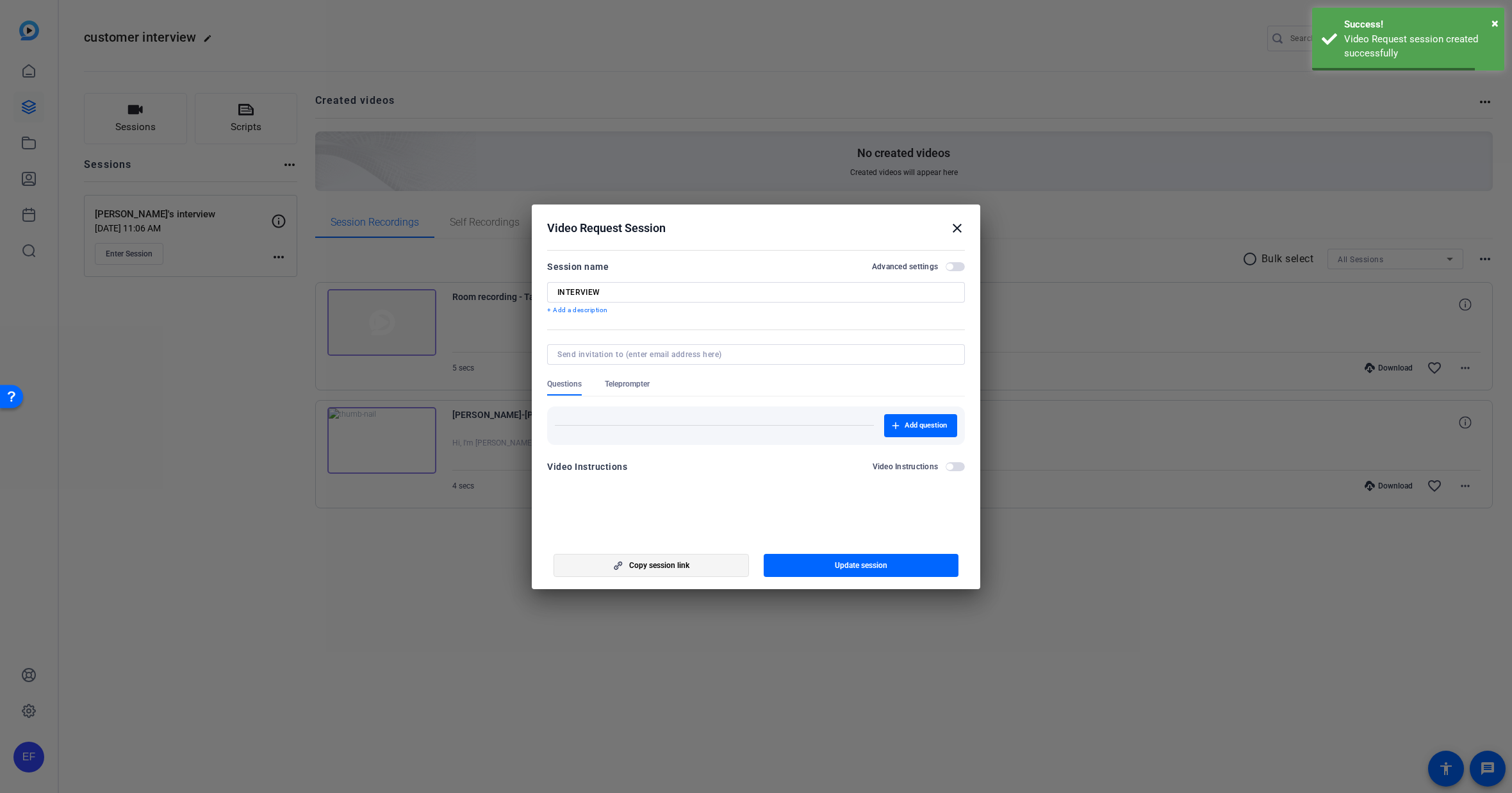
click at [660, 564] on span "Copy session link" at bounding box center [659, 565] width 60 height 10
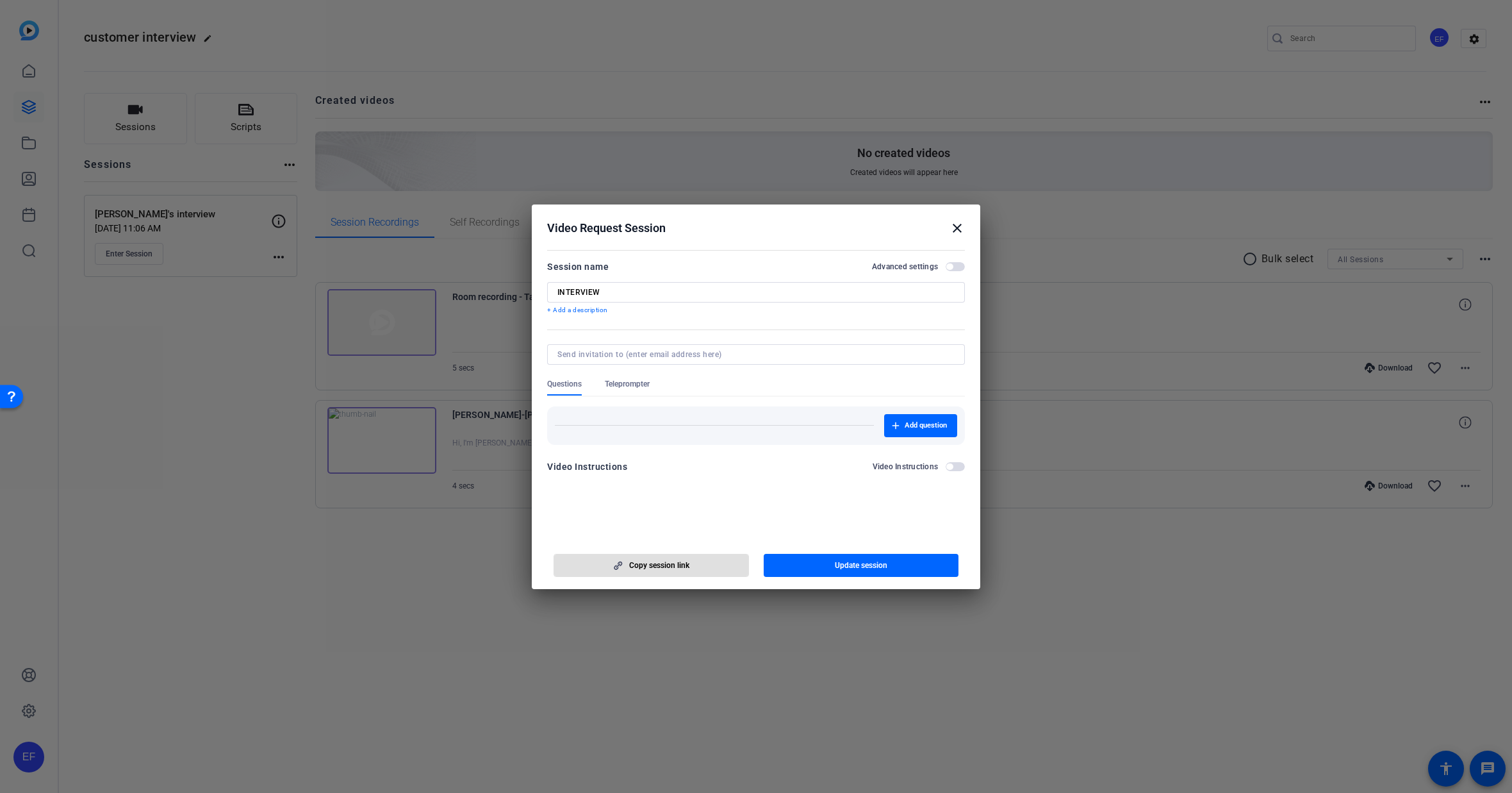
click at [960, 225] on mat-icon "close" at bounding box center [957, 228] width 15 height 15
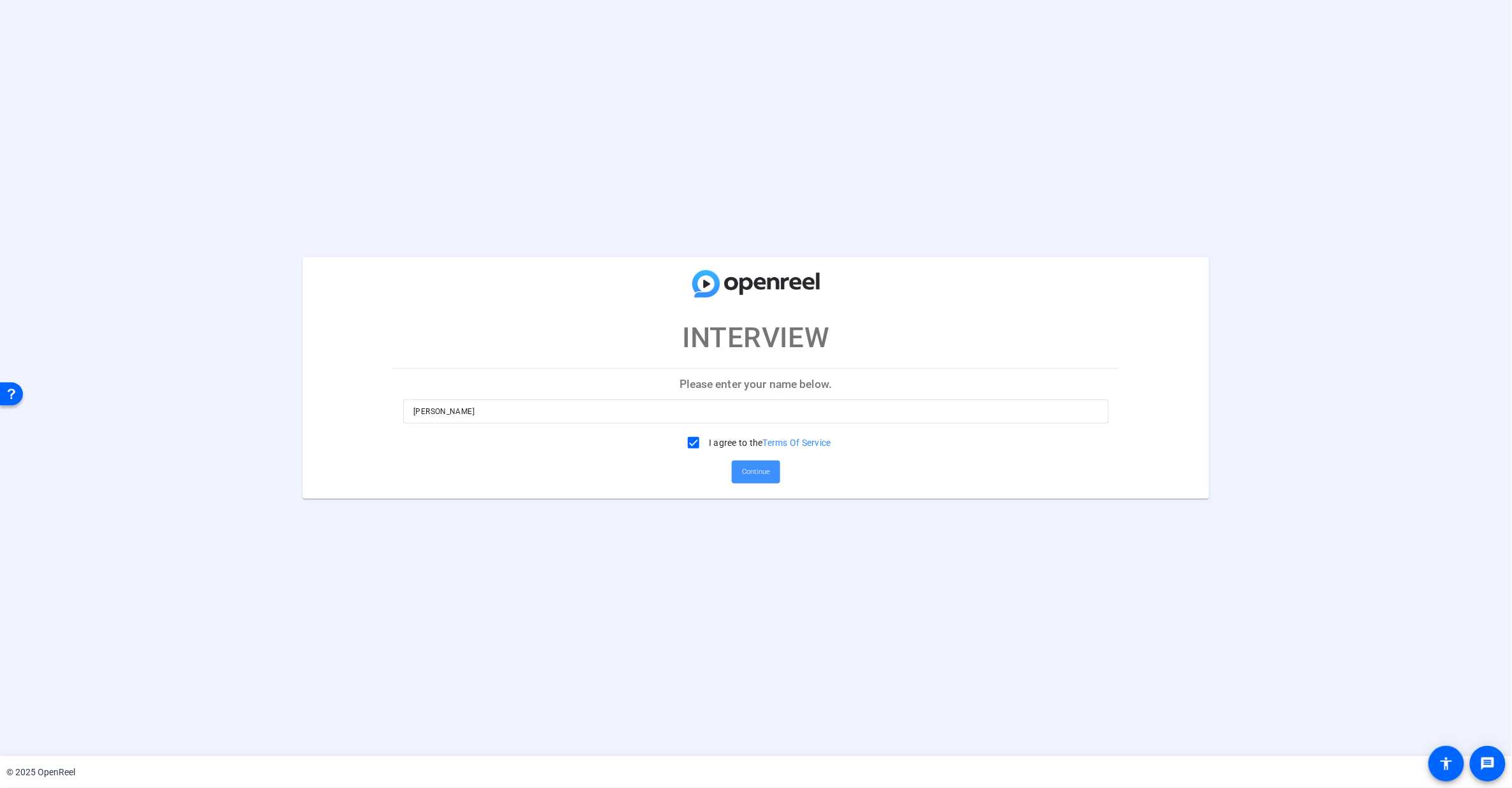
click at [754, 474] on span "Continue" at bounding box center [756, 472] width 28 height 19
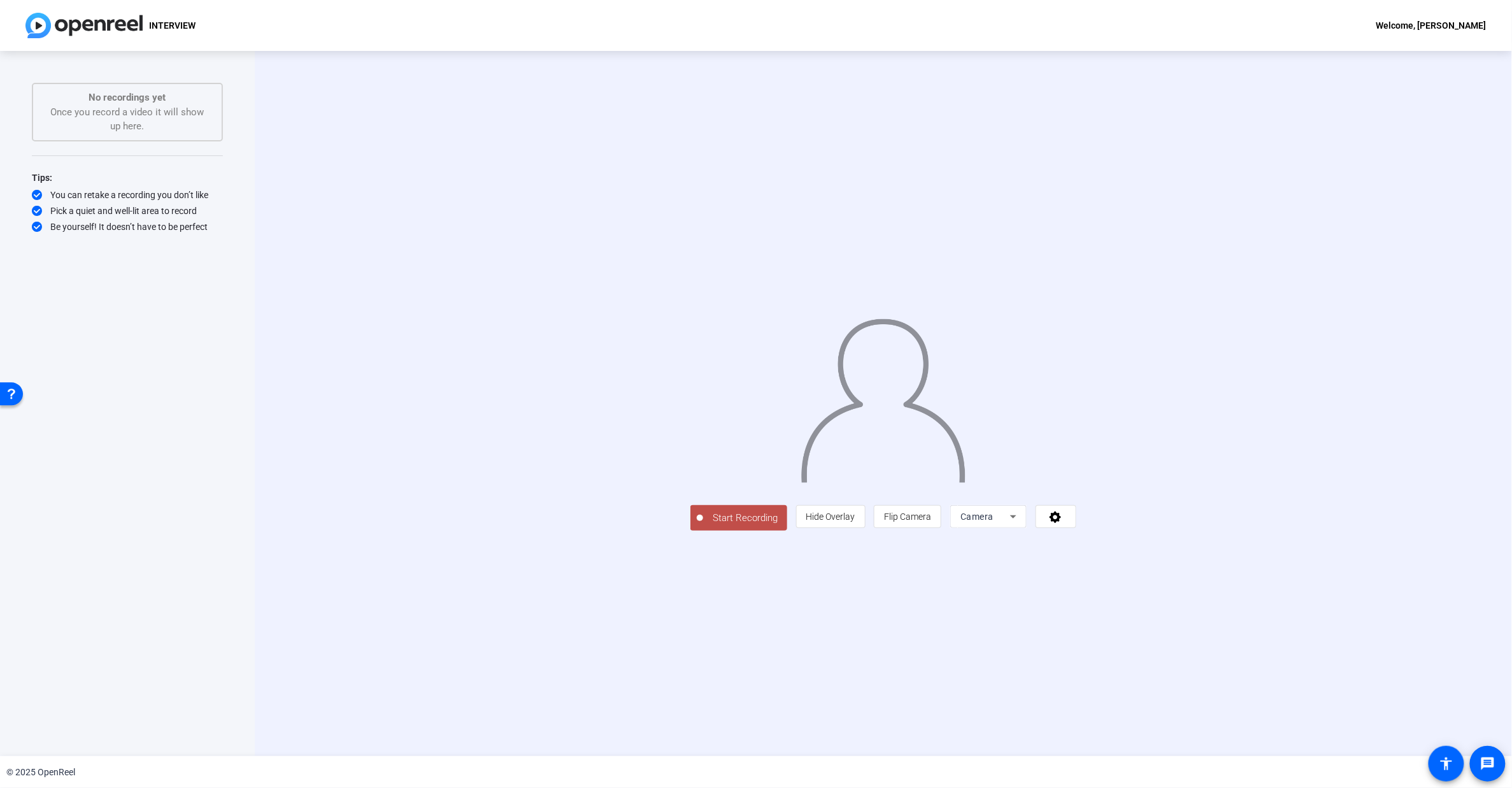
click at [703, 526] on span "Start Recording" at bounding box center [745, 517] width 84 height 15
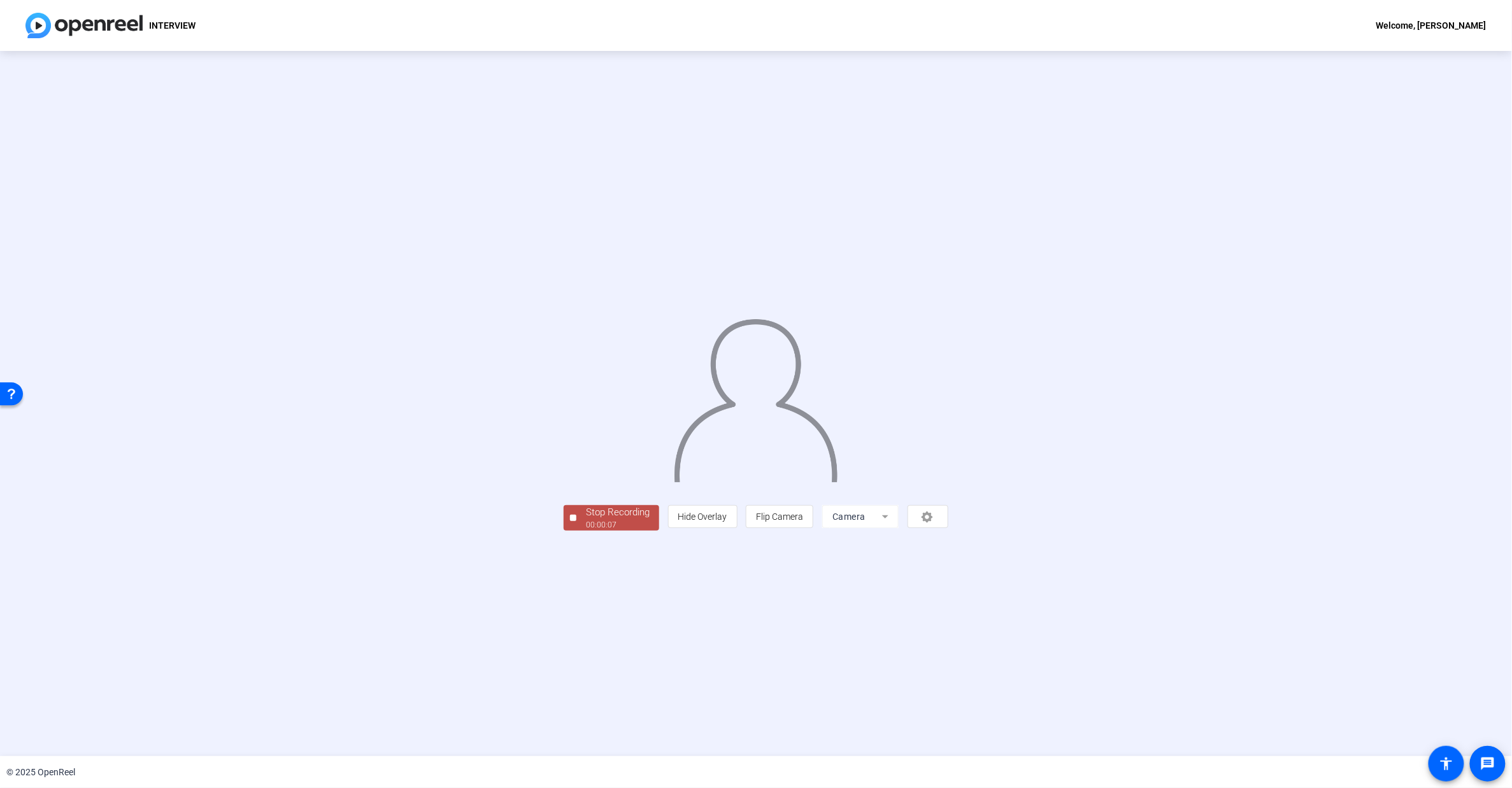
click at [586, 530] on div "00:00:07" at bounding box center [618, 524] width 63 height 11
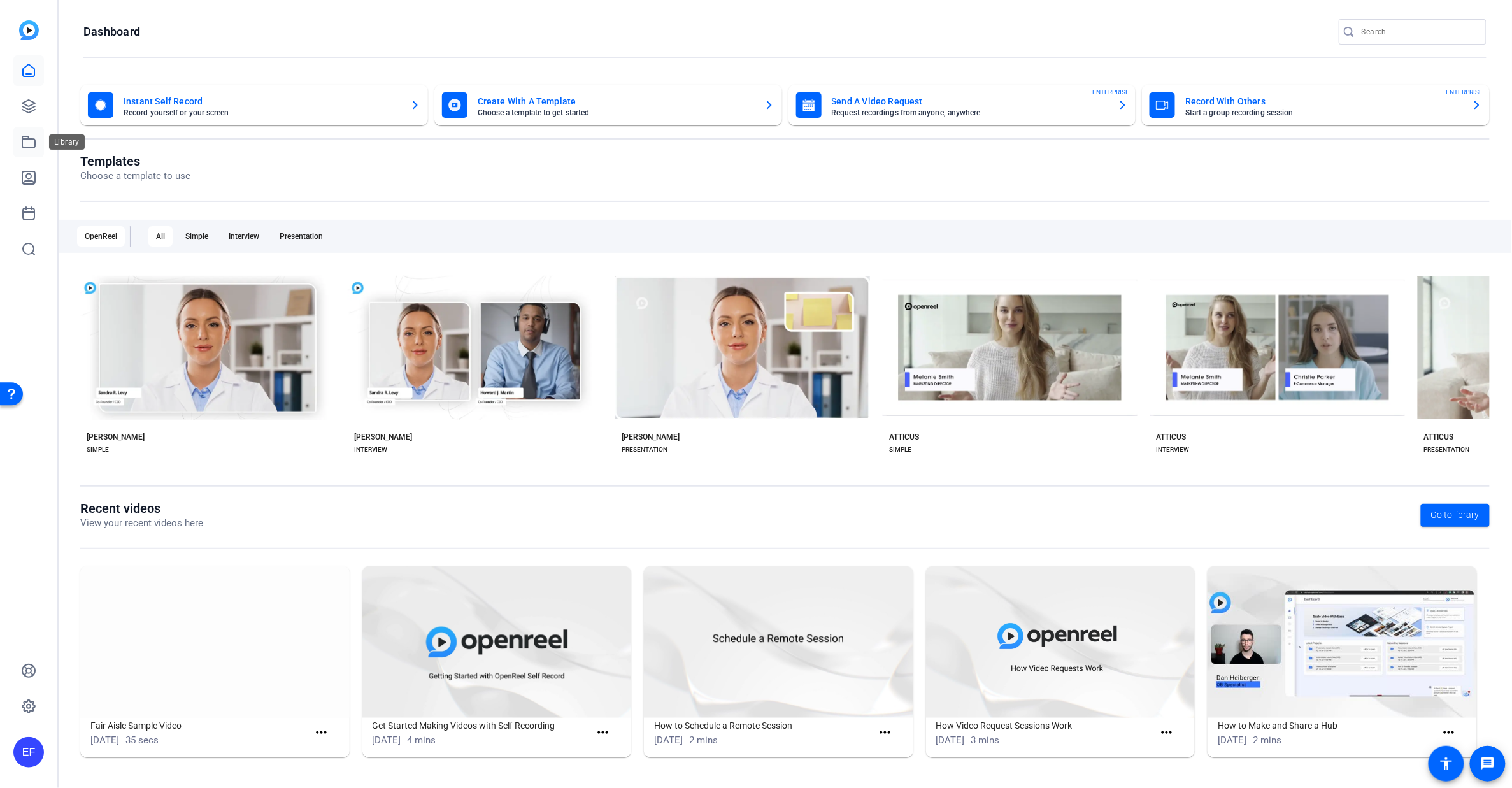
click at [32, 140] on icon at bounding box center [29, 142] width 15 height 15
